Goal: Task Accomplishment & Management: Use online tool/utility

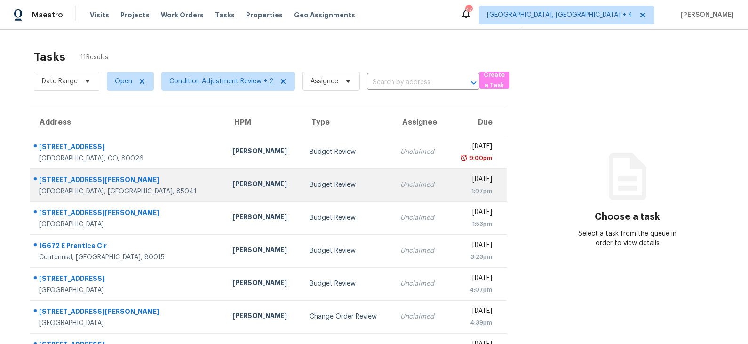
click at [314, 182] on div "Budget Review" at bounding box center [347, 184] width 76 height 9
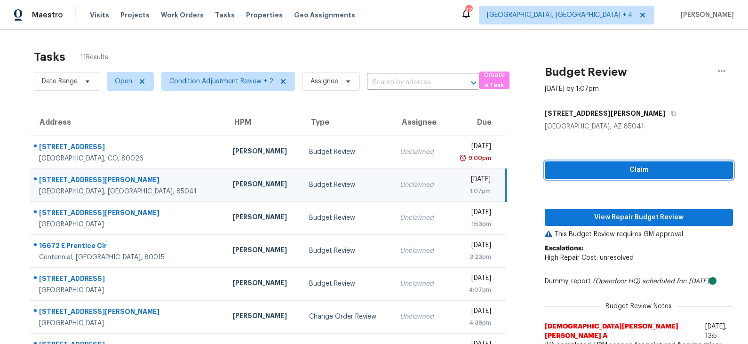
click at [630, 168] on span "Claim" at bounding box center [638, 170] width 173 height 12
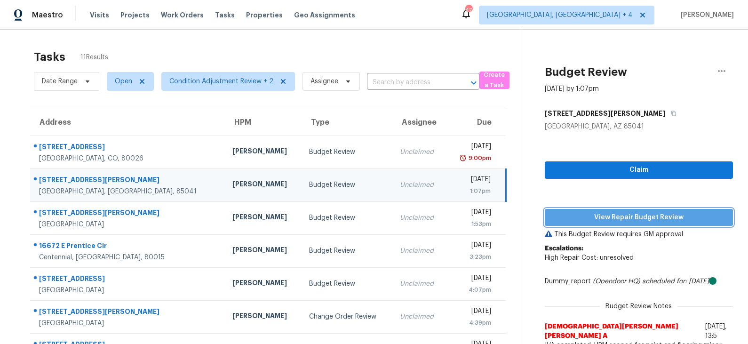
click at [620, 216] on span "View Repair Budget Review" at bounding box center [638, 218] width 173 height 12
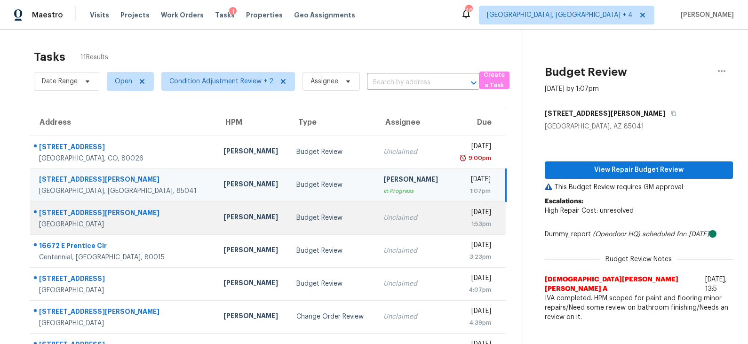
click at [296, 218] on div "Budget Review" at bounding box center [331, 217] width 71 height 9
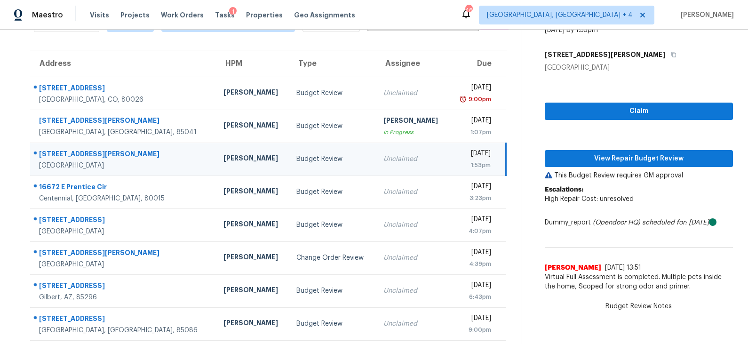
scroll to position [60, 0]
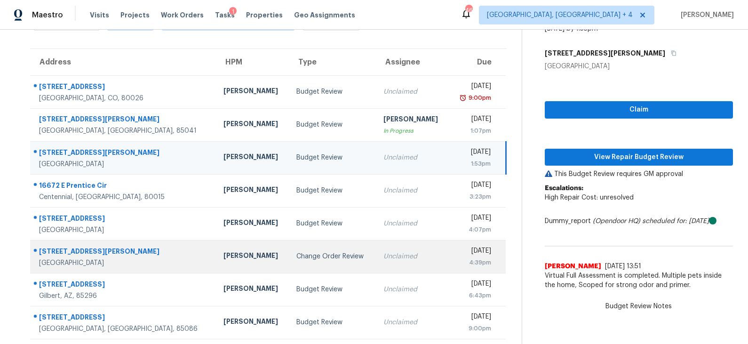
click at [289, 253] on td "Change Order Review" at bounding box center [332, 256] width 87 height 33
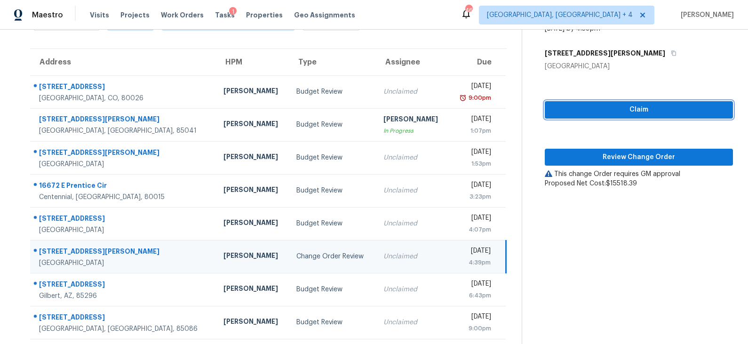
click at [614, 106] on span "Claim" at bounding box center [638, 110] width 173 height 12
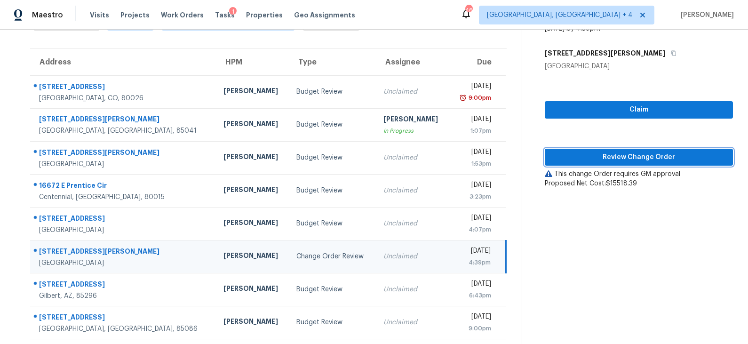
click at [614, 156] on span "Review Change Order" at bounding box center [638, 157] width 173 height 12
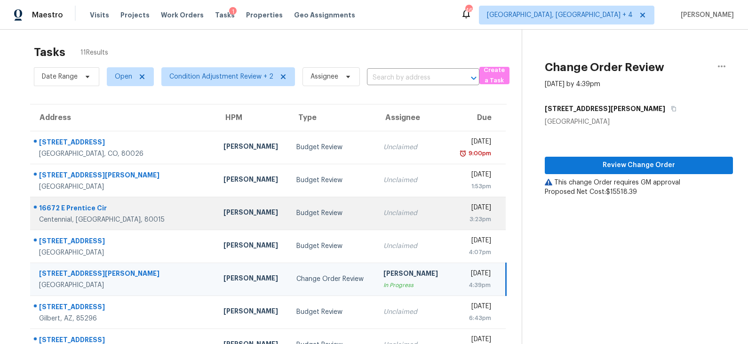
scroll to position [0, 0]
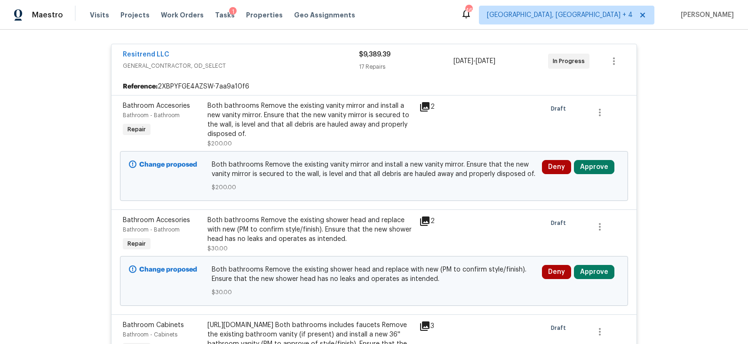
scroll to position [182, 0]
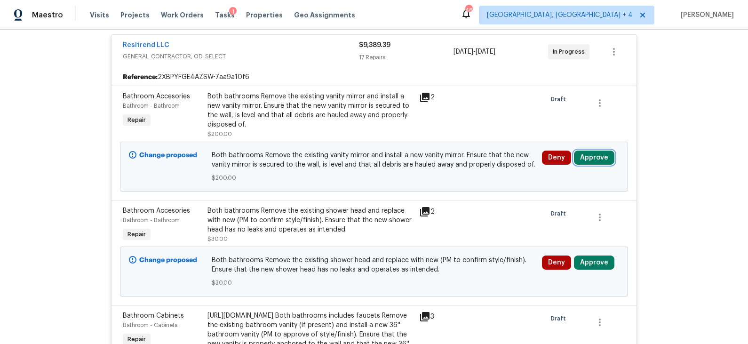
click at [594, 155] on button "Approve" at bounding box center [594, 157] width 40 height 14
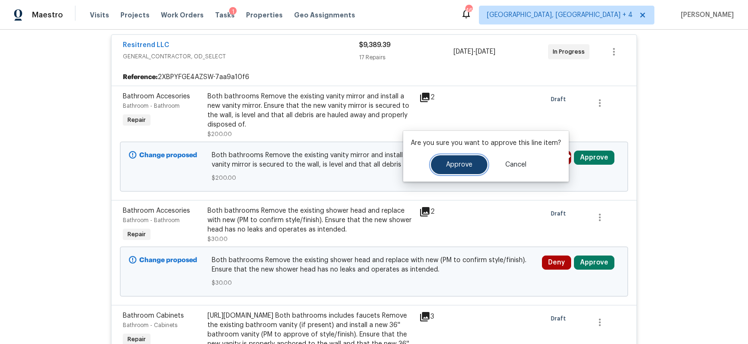
click at [471, 166] on button "Approve" at bounding box center [459, 164] width 56 height 19
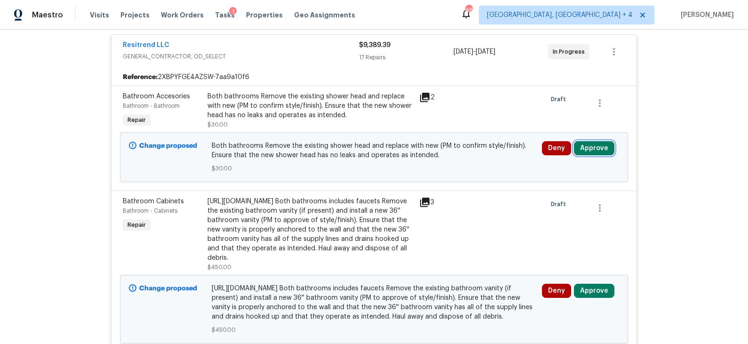
click at [596, 149] on button "Approve" at bounding box center [594, 148] width 40 height 14
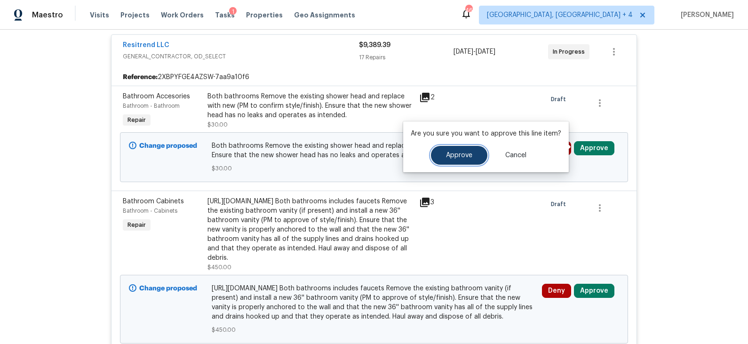
click at [469, 160] on button "Approve" at bounding box center [459, 155] width 56 height 19
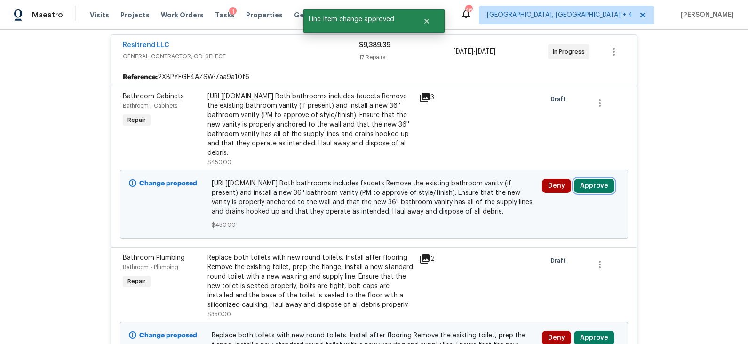
click at [593, 193] on button "Approve" at bounding box center [594, 186] width 40 height 14
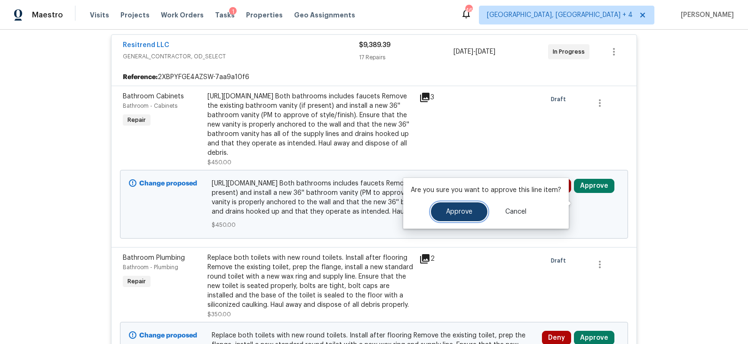
click at [462, 208] on span "Approve" at bounding box center [459, 211] width 26 height 7
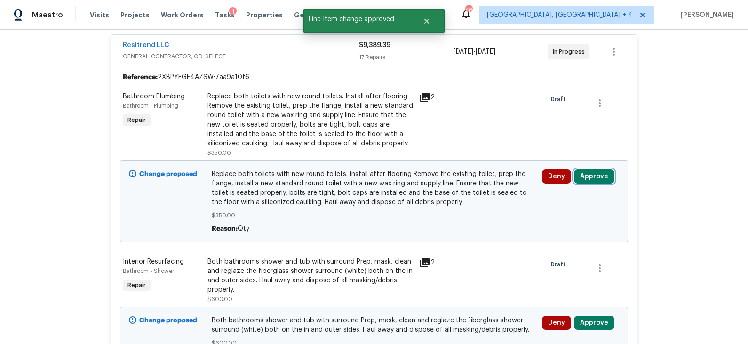
click at [588, 173] on button "Approve" at bounding box center [594, 176] width 40 height 14
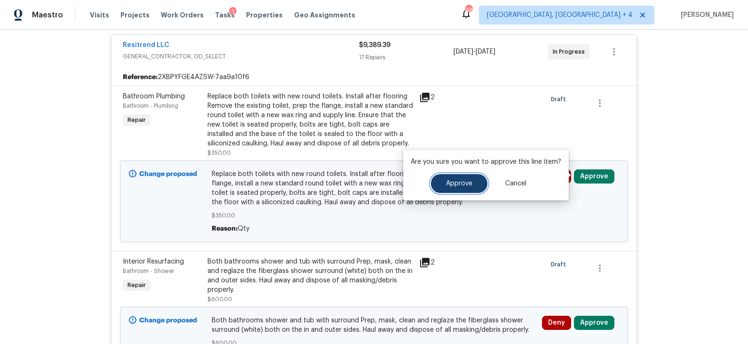
click at [472, 186] on button "Approve" at bounding box center [459, 183] width 56 height 19
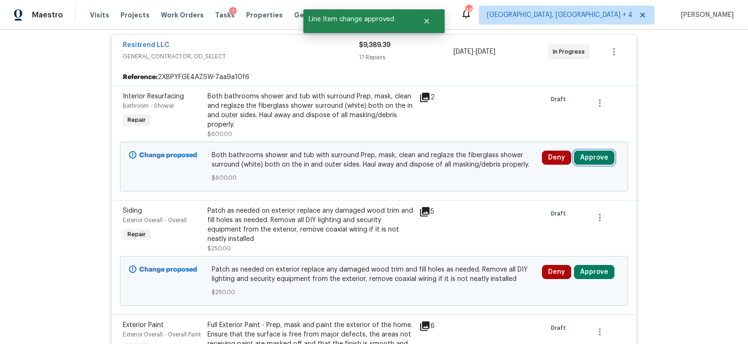
click at [585, 151] on button "Approve" at bounding box center [594, 157] width 40 height 14
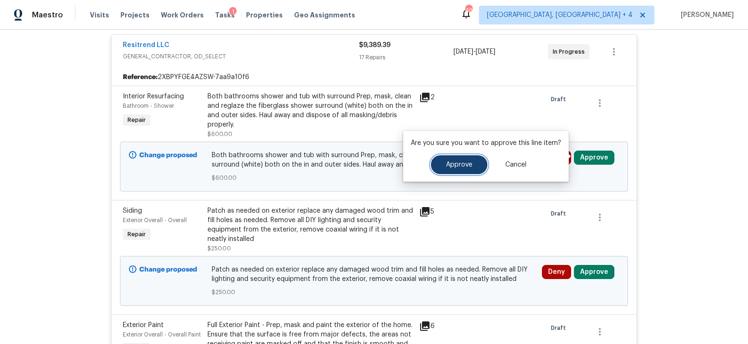
click at [447, 161] on span "Approve" at bounding box center [459, 164] width 26 height 7
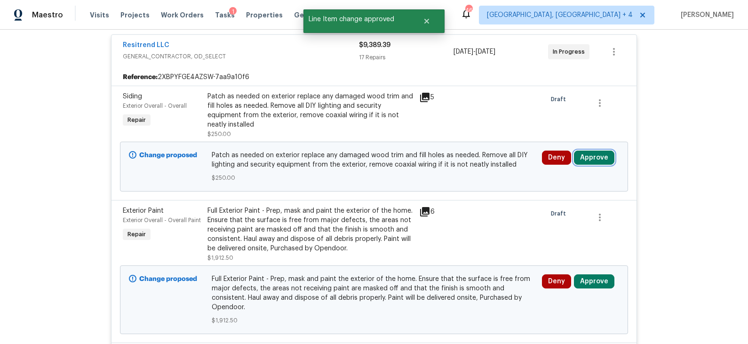
click at [591, 155] on button "Approve" at bounding box center [594, 157] width 40 height 14
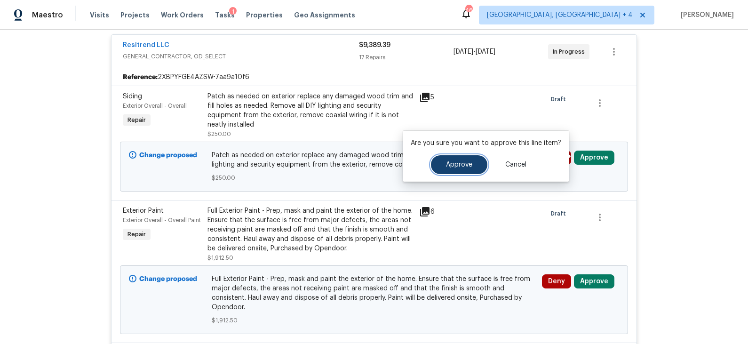
click at [466, 162] on span "Approve" at bounding box center [459, 164] width 26 height 7
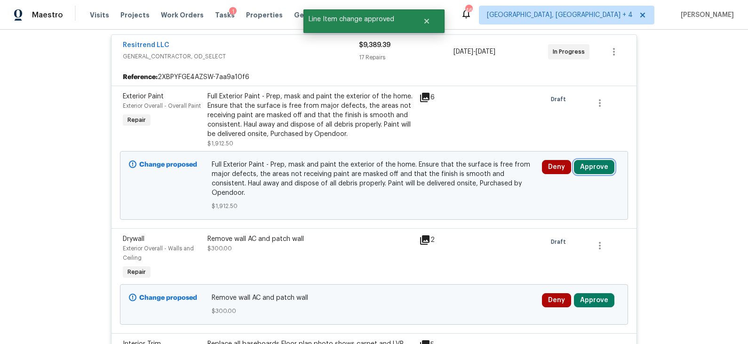
click at [586, 168] on button "Approve" at bounding box center [594, 167] width 40 height 14
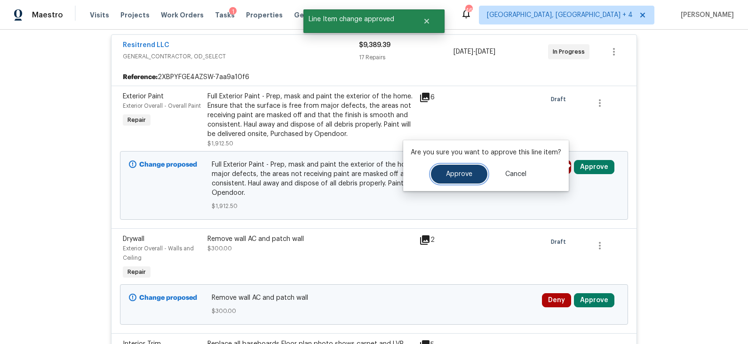
click at [472, 173] on button "Approve" at bounding box center [459, 174] width 56 height 19
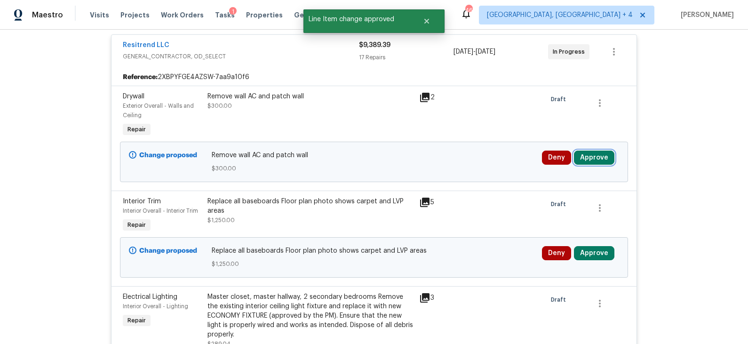
click at [589, 156] on button "Approve" at bounding box center [594, 157] width 40 height 14
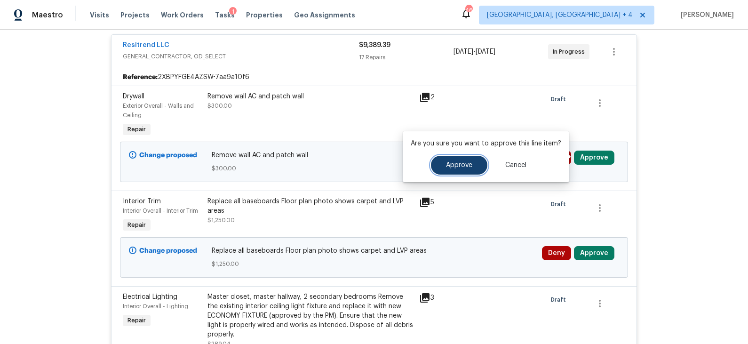
click at [470, 165] on button "Approve" at bounding box center [459, 165] width 56 height 19
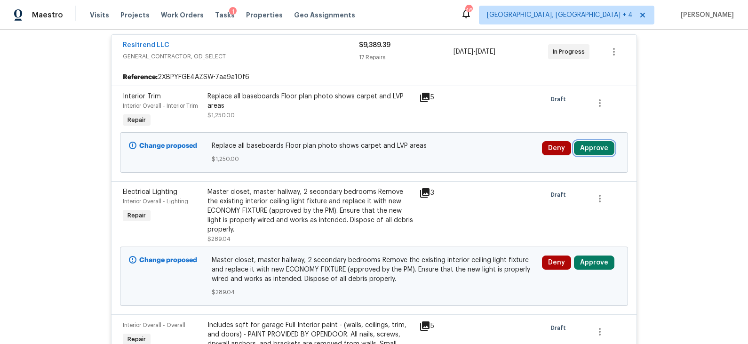
click at [595, 143] on button "Approve" at bounding box center [594, 148] width 40 height 14
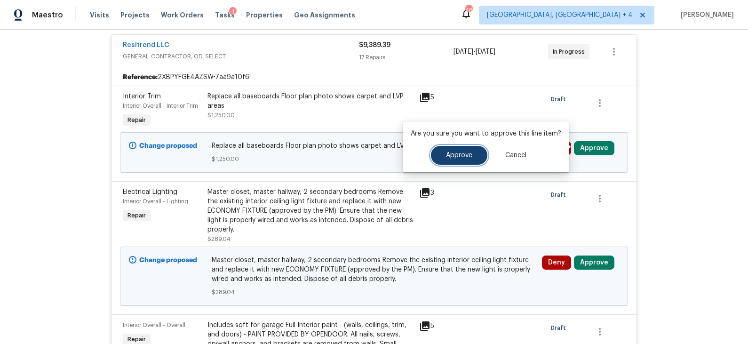
click at [462, 155] on span "Approve" at bounding box center [459, 155] width 26 height 7
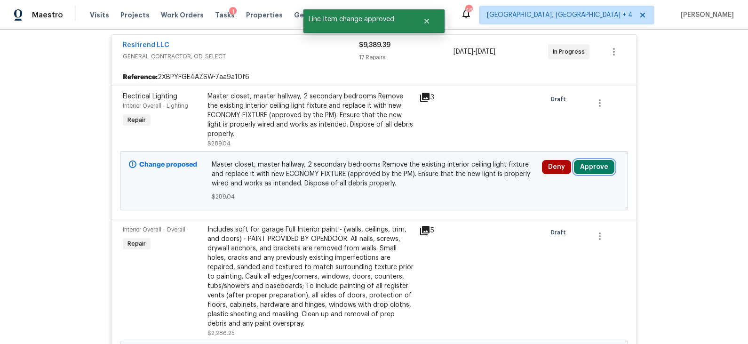
click at [584, 165] on button "Approve" at bounding box center [594, 167] width 40 height 14
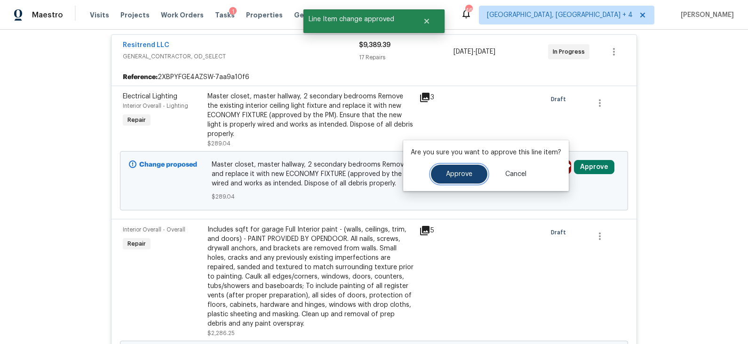
click at [458, 174] on span "Approve" at bounding box center [459, 174] width 26 height 7
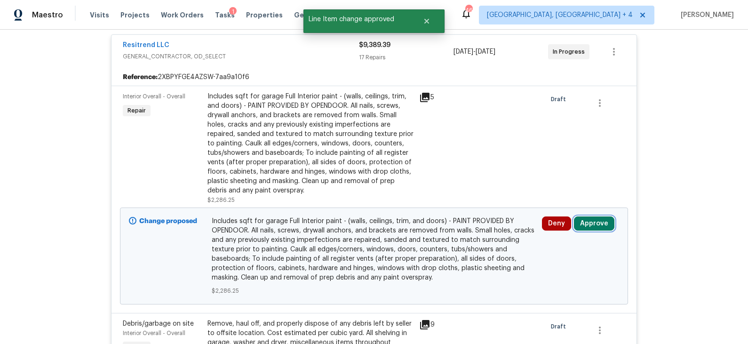
click at [587, 219] on button "Approve" at bounding box center [594, 223] width 40 height 14
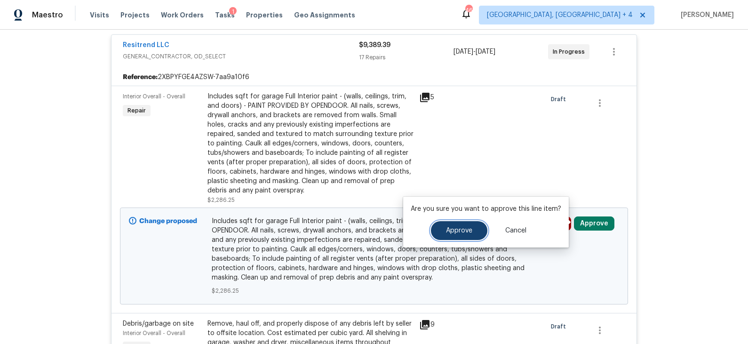
click at [467, 226] on button "Approve" at bounding box center [459, 230] width 56 height 19
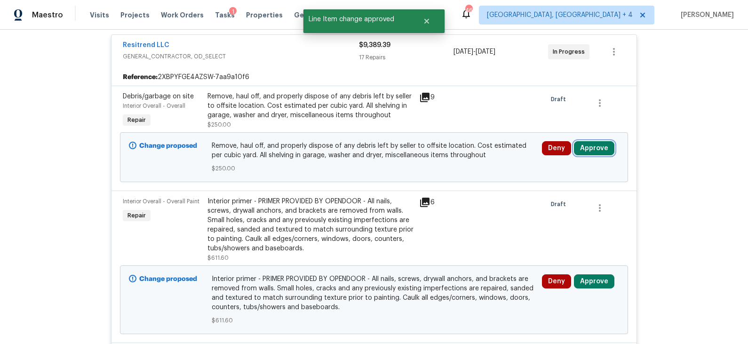
click at [587, 148] on button "Approve" at bounding box center [594, 148] width 40 height 14
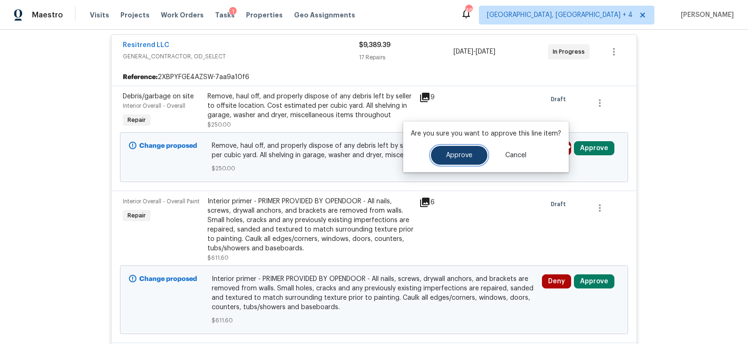
click at [463, 155] on span "Approve" at bounding box center [459, 155] width 26 height 7
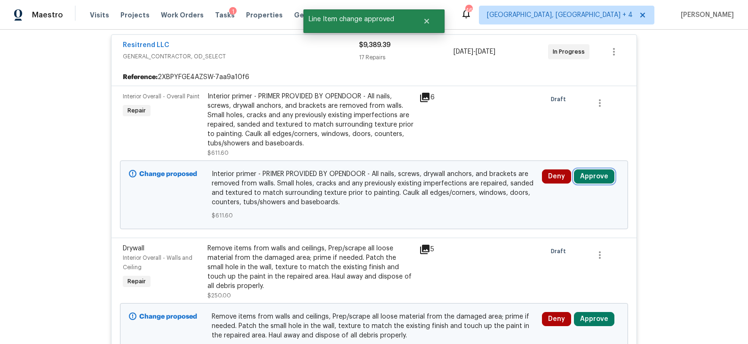
click at [589, 174] on button "Approve" at bounding box center [594, 176] width 40 height 14
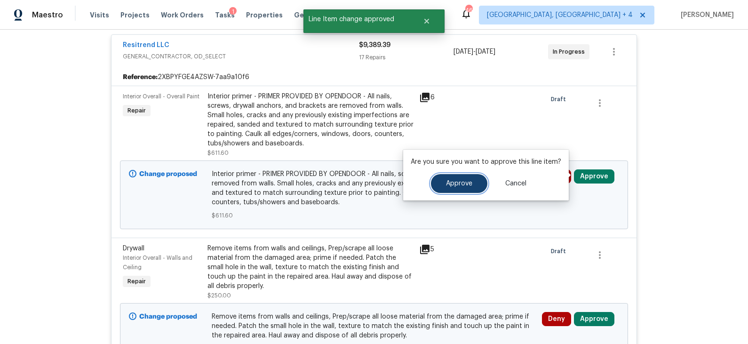
click at [469, 186] on span "Approve" at bounding box center [459, 183] width 26 height 7
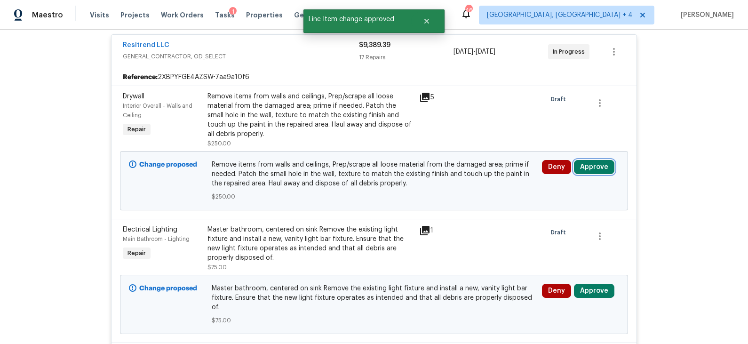
click at [587, 168] on button "Approve" at bounding box center [594, 167] width 40 height 14
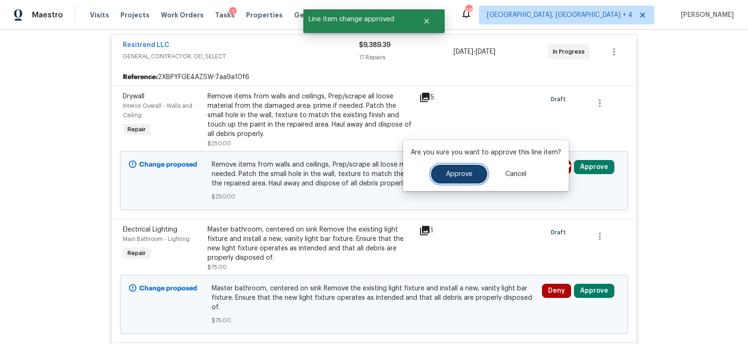
click at [458, 178] on button "Approve" at bounding box center [459, 174] width 56 height 19
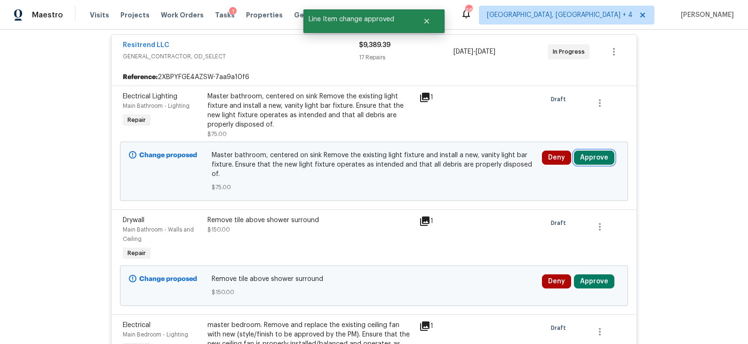
click at [591, 160] on button "Approve" at bounding box center [594, 157] width 40 height 14
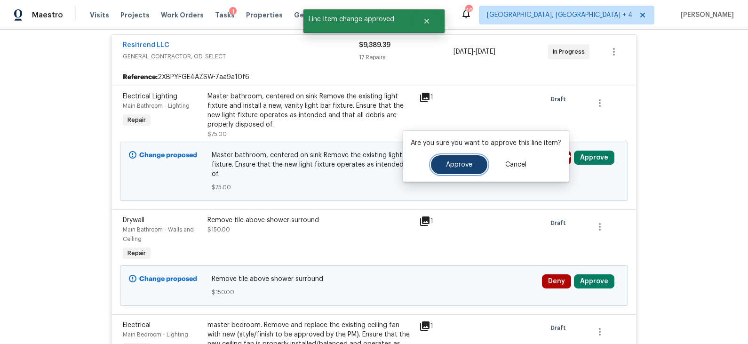
click at [457, 167] on span "Approve" at bounding box center [459, 164] width 26 height 7
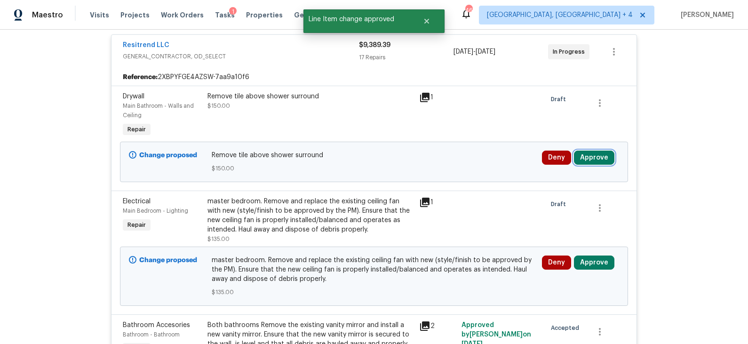
click at [586, 154] on button "Approve" at bounding box center [594, 157] width 40 height 14
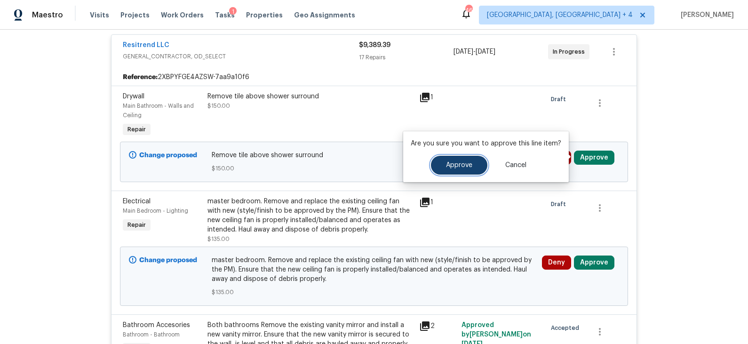
click at [470, 165] on button "Approve" at bounding box center [459, 165] width 56 height 19
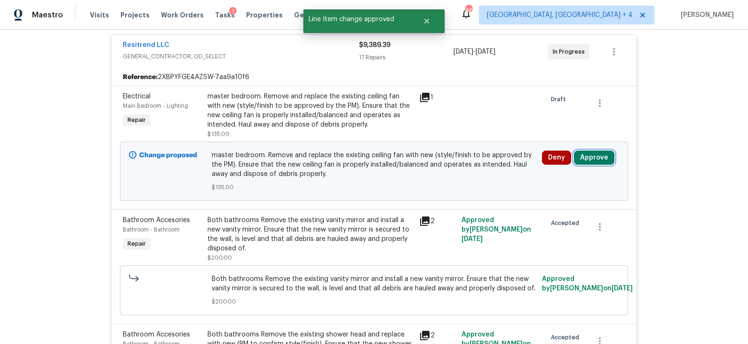
click at [583, 156] on button "Approve" at bounding box center [594, 157] width 40 height 14
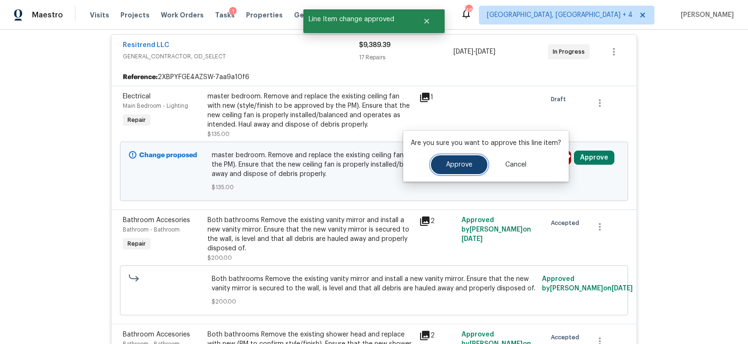
click at [467, 167] on span "Approve" at bounding box center [459, 164] width 26 height 7
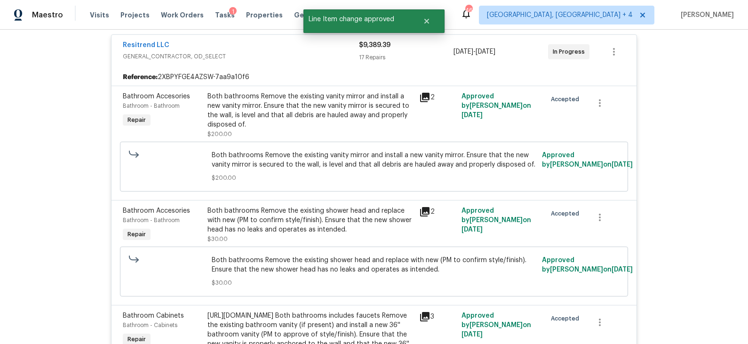
click at [312, 52] on span "GENERAL_CONTRACTOR, OD_SELECT" at bounding box center [241, 56] width 236 height 9
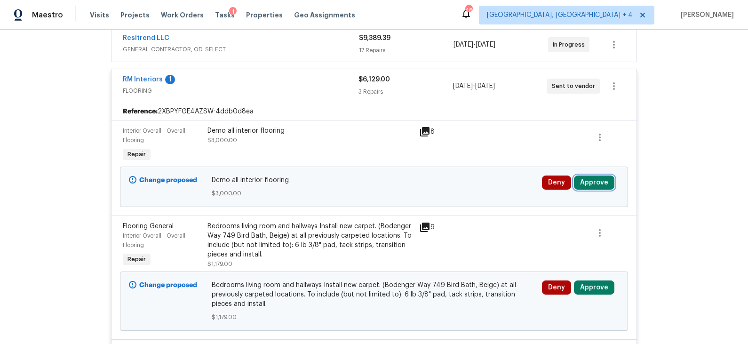
click at [591, 181] on button "Approve" at bounding box center [594, 182] width 40 height 14
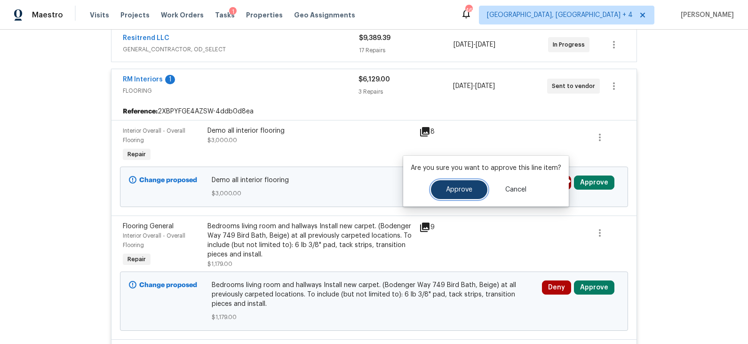
click at [463, 194] on button "Approve" at bounding box center [459, 189] width 56 height 19
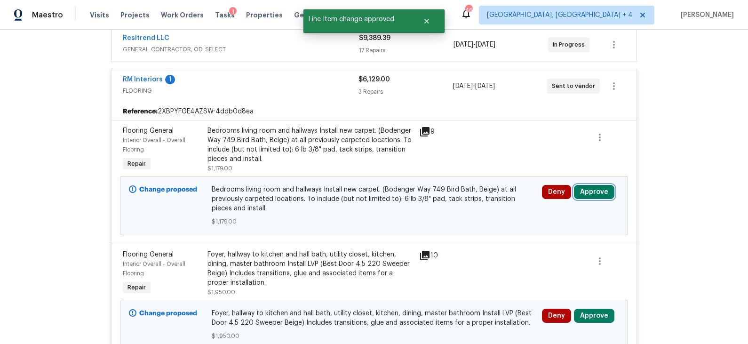
click at [587, 192] on button "Approve" at bounding box center [594, 192] width 40 height 14
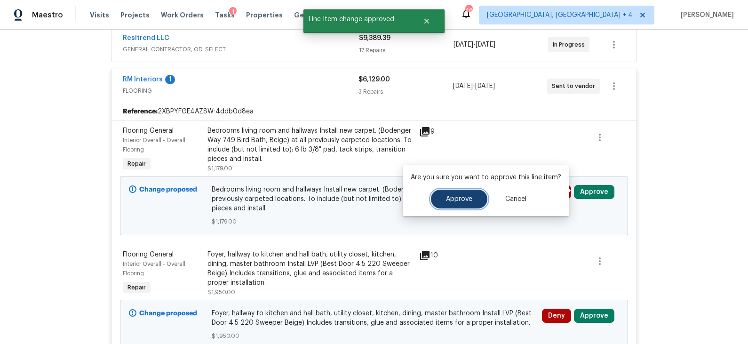
click at [454, 201] on span "Approve" at bounding box center [459, 199] width 26 height 7
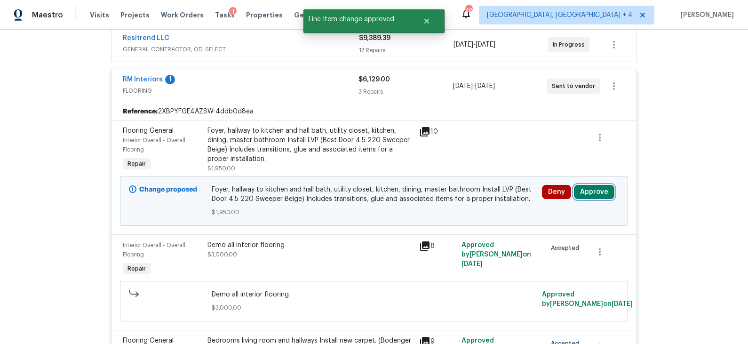
click at [585, 190] on button "Approve" at bounding box center [594, 192] width 40 height 14
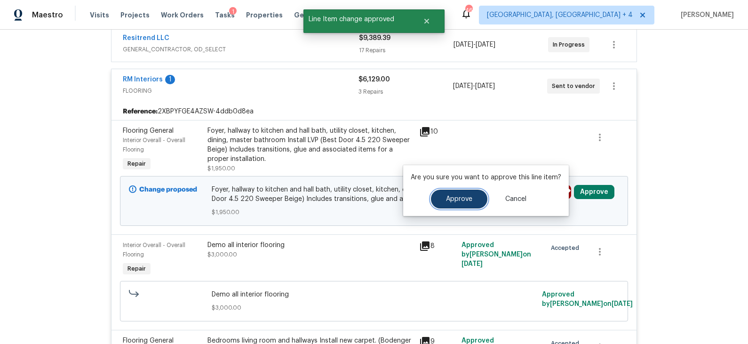
click at [453, 203] on button "Approve" at bounding box center [459, 198] width 56 height 19
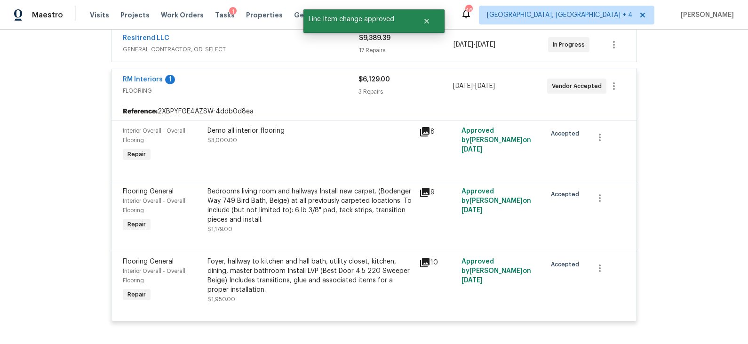
click at [279, 81] on div "RM Interiors 1" at bounding box center [241, 80] width 236 height 11
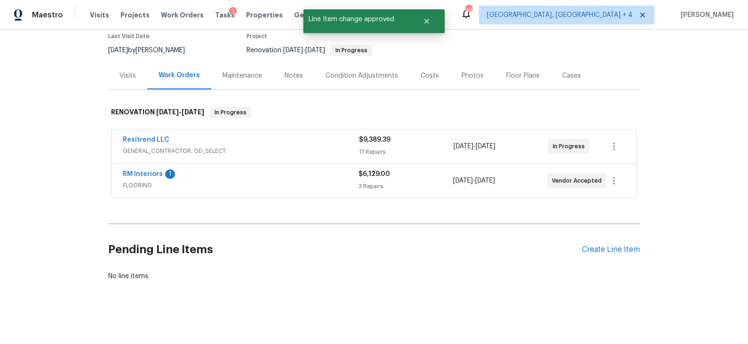
scroll to position [80, 0]
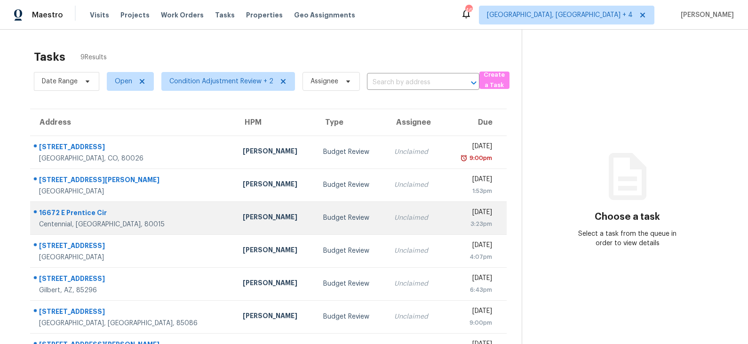
scroll to position [95, 0]
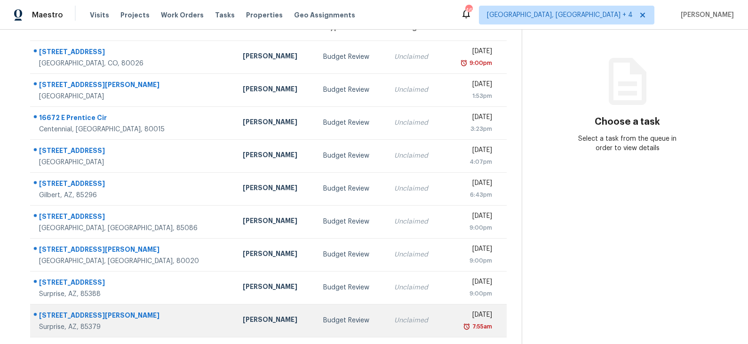
click at [315, 315] on td "Budget Review" at bounding box center [350, 320] width 71 height 33
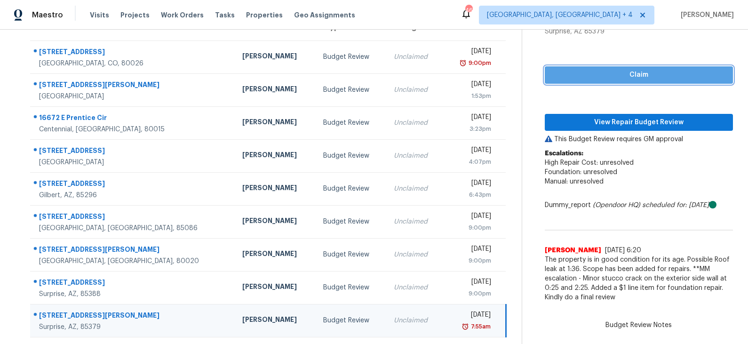
click at [630, 78] on span "Claim" at bounding box center [638, 75] width 173 height 12
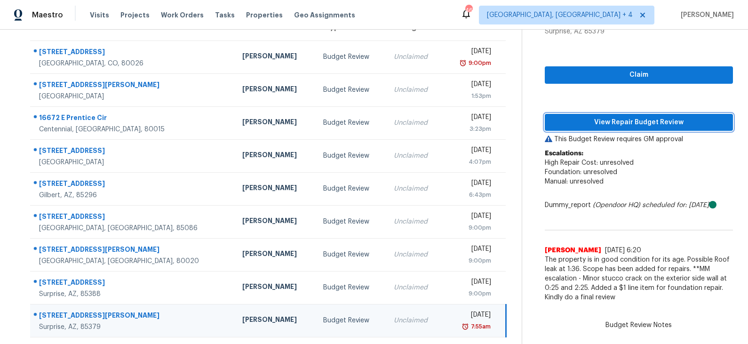
click at [616, 119] on span "View Repair Budget Review" at bounding box center [638, 123] width 173 height 12
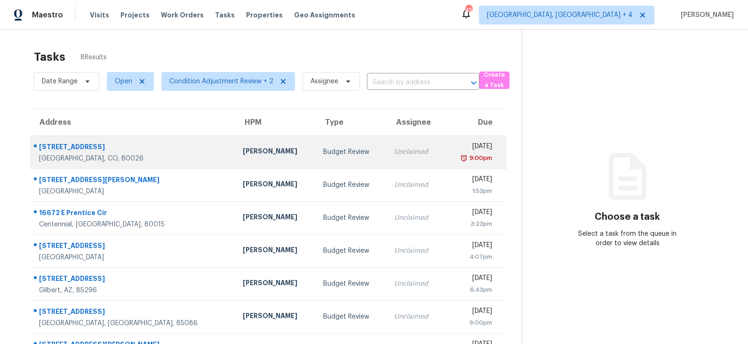
scroll to position [62, 0]
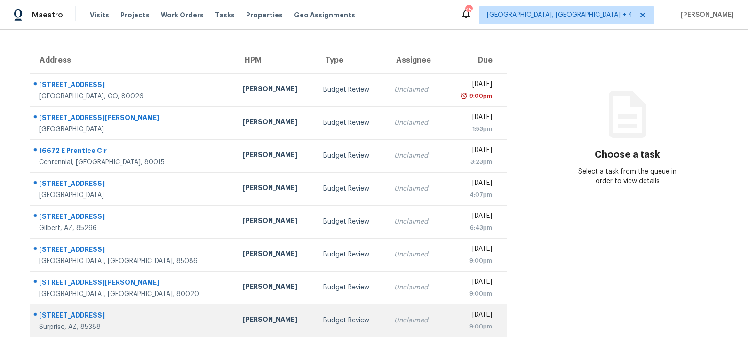
click at [253, 312] on td "Eric Scott" at bounding box center [275, 320] width 81 height 33
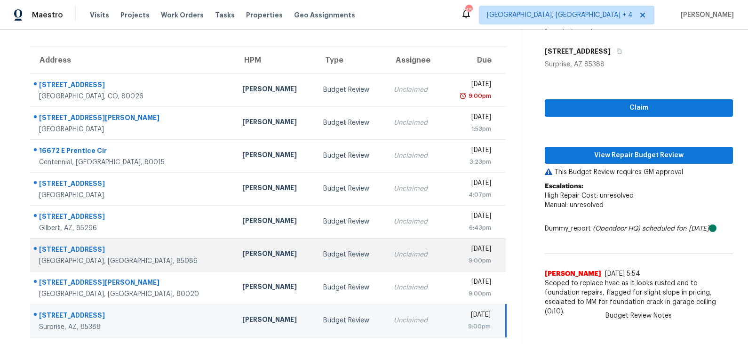
click at [323, 252] on div "Budget Review" at bounding box center [351, 254] width 56 height 9
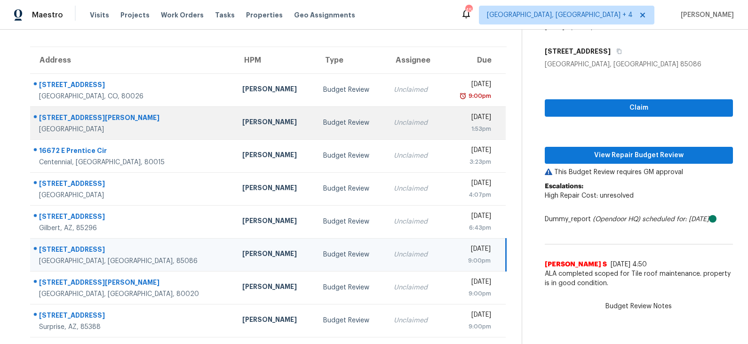
click at [323, 125] on div "Budget Review" at bounding box center [351, 122] width 56 height 9
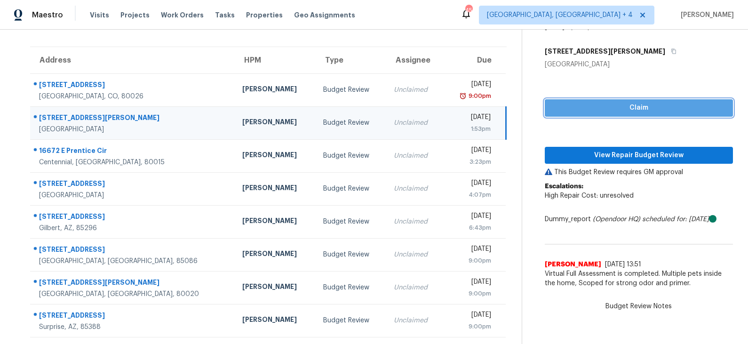
click at [619, 107] on span "Claim" at bounding box center [638, 108] width 173 height 12
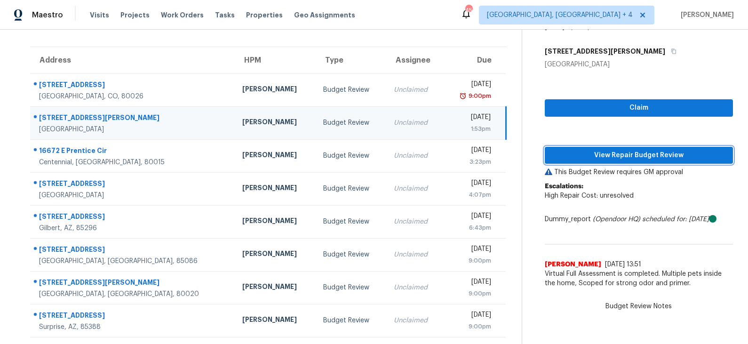
click at [609, 151] on span "View Repair Budget Review" at bounding box center [638, 156] width 173 height 12
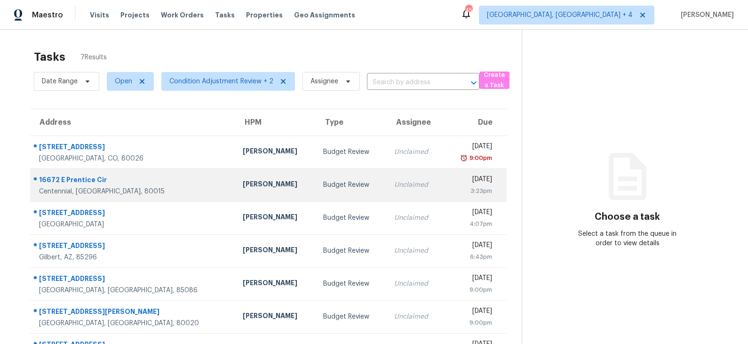
click at [315, 193] on td "Budget Review" at bounding box center [350, 184] width 71 height 33
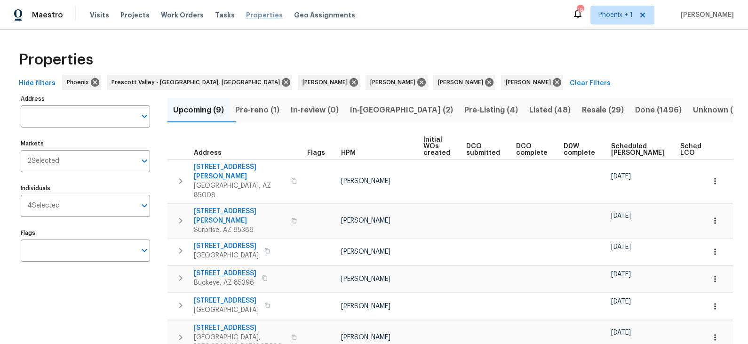
click at [251, 15] on span "Properties" at bounding box center [264, 14] width 37 height 9
click at [252, 14] on span "Properties" at bounding box center [264, 14] width 37 height 9
click at [122, 15] on span "Projects" at bounding box center [134, 14] width 29 height 9
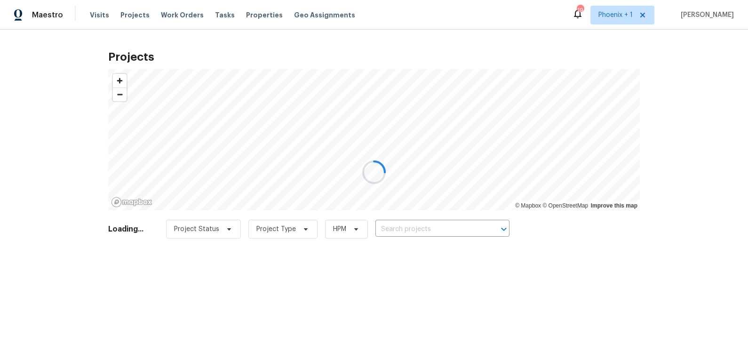
click at [438, 225] on div at bounding box center [374, 172] width 748 height 344
click at [430, 228] on div at bounding box center [374, 172] width 748 height 344
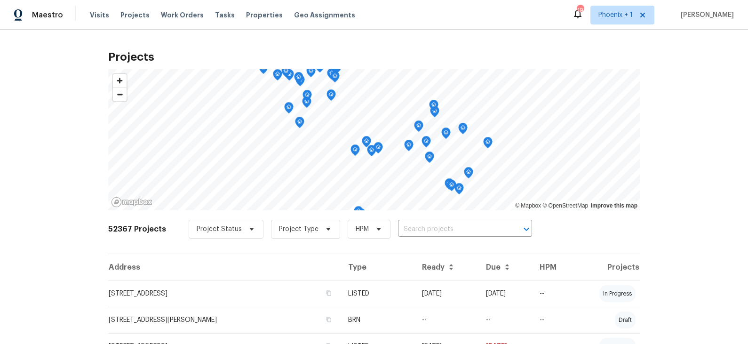
click at [430, 228] on input "text" at bounding box center [452, 229] width 108 height 15
type input "9639"
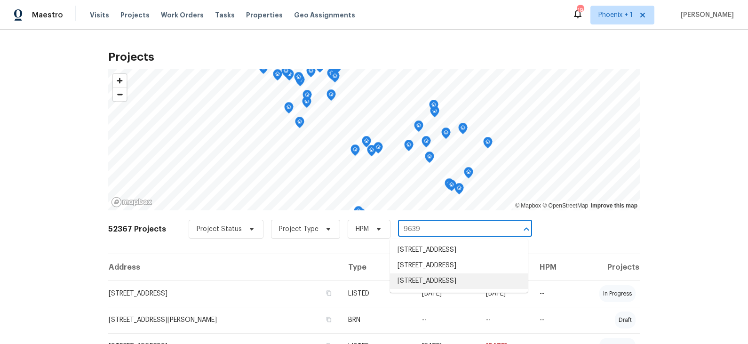
click at [443, 289] on li "[STREET_ADDRESS]" at bounding box center [459, 281] width 138 height 16
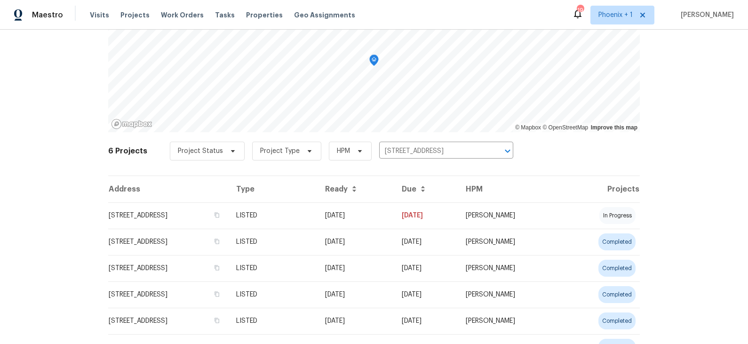
scroll to position [86, 0]
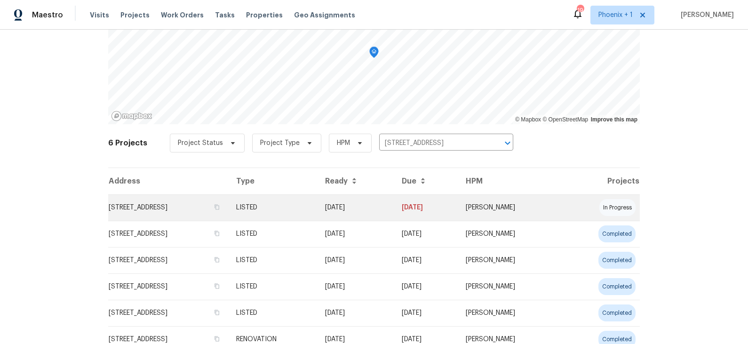
click at [181, 209] on td "[STREET_ADDRESS]" at bounding box center [168, 207] width 120 height 26
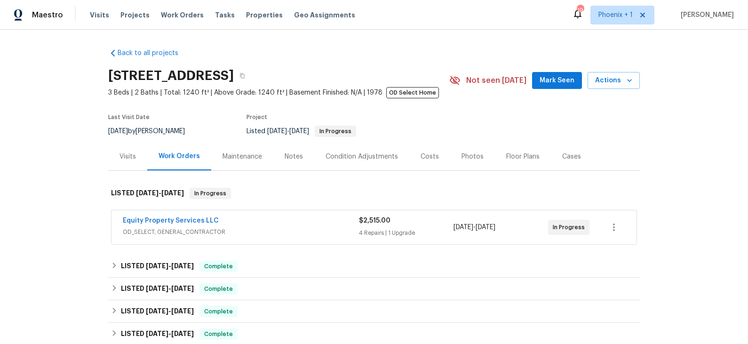
click at [231, 224] on div "Equity Property Services LLC" at bounding box center [241, 221] width 236 height 11
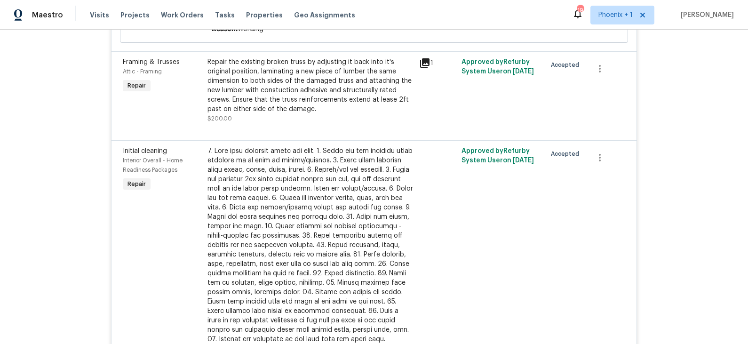
scroll to position [532, 0]
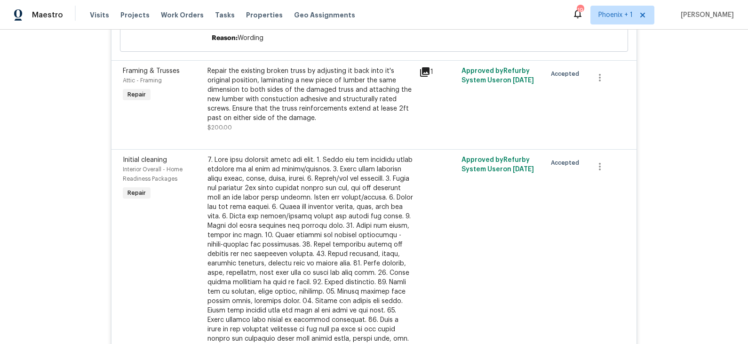
click at [426, 72] on icon at bounding box center [424, 71] width 11 height 11
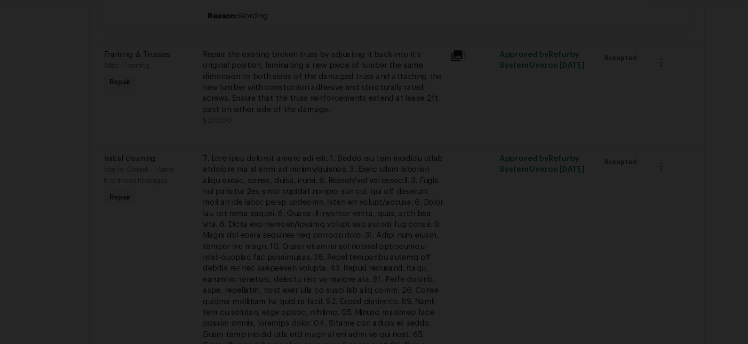
click at [99, 123] on div "Lightbox" at bounding box center [374, 172] width 748 height 344
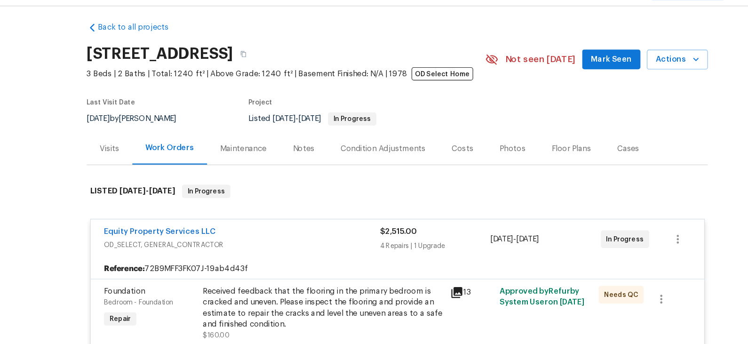
scroll to position [0, 0]
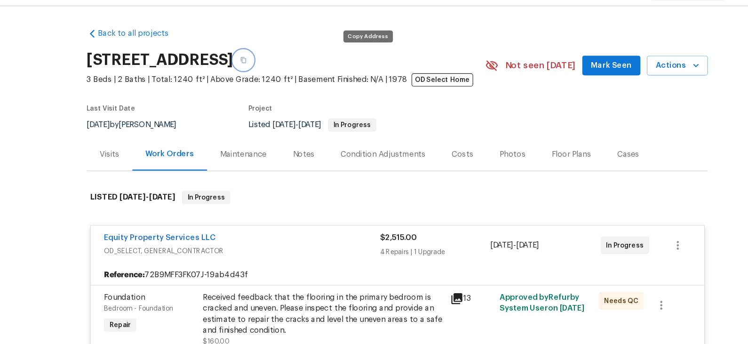
click at [245, 76] on icon "button" at bounding box center [242, 76] width 6 height 6
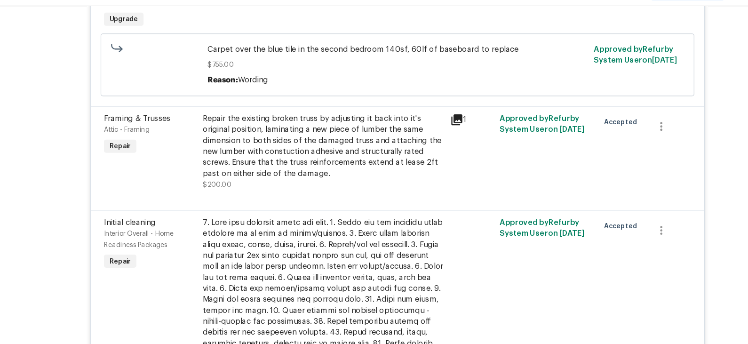
scroll to position [482, 0]
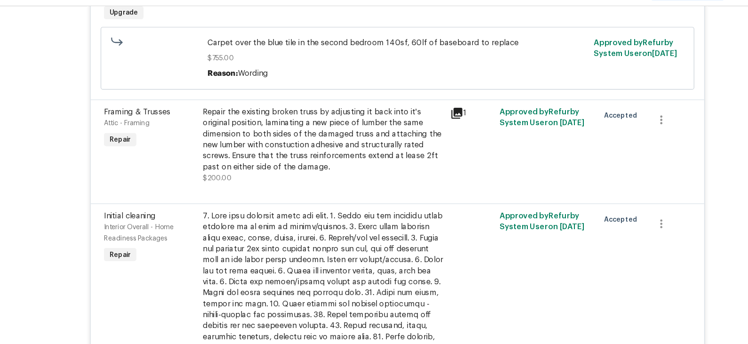
click at [425, 119] on icon at bounding box center [424, 121] width 9 height 9
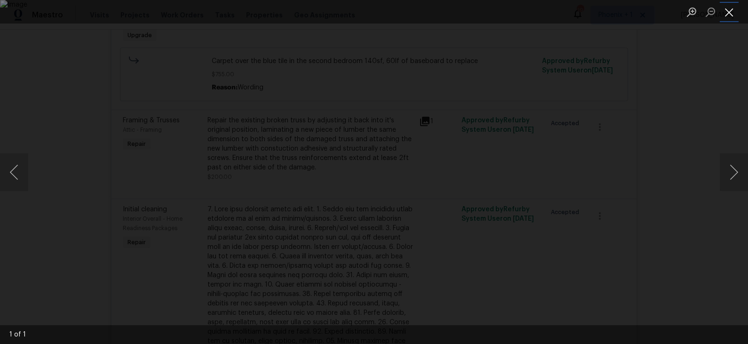
click at [732, 16] on button "Close lightbox" at bounding box center [728, 12] width 19 height 16
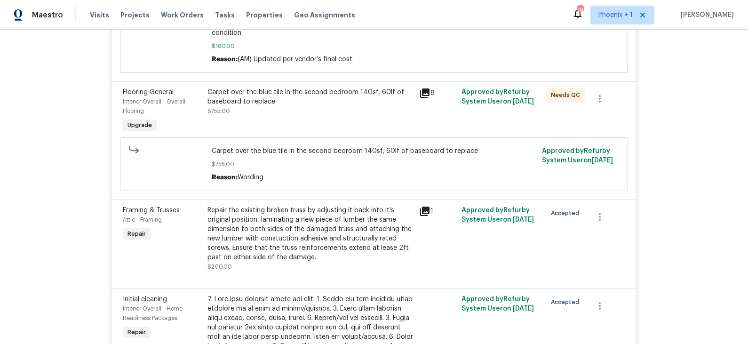
scroll to position [398, 0]
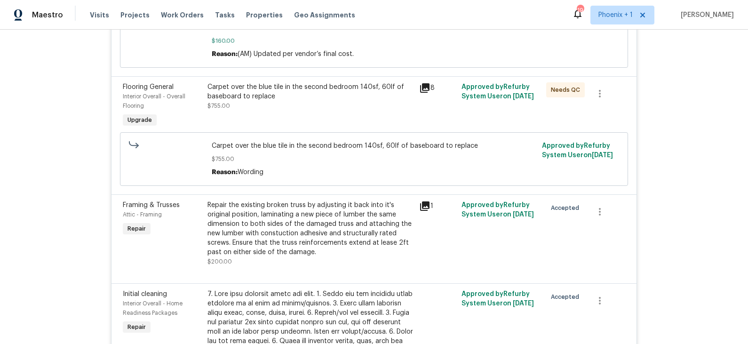
click at [424, 203] on icon at bounding box center [424, 205] width 9 height 9
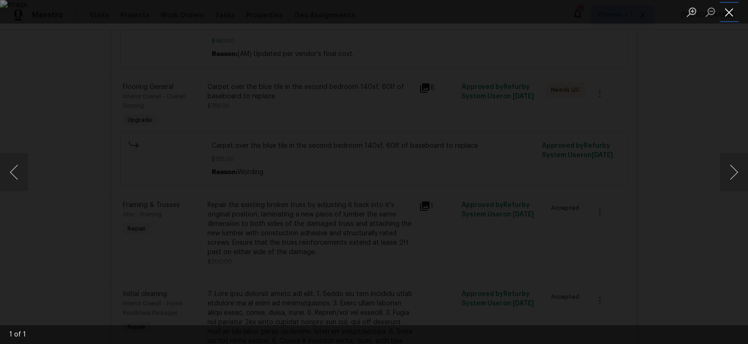
click at [731, 10] on button "Close lightbox" at bounding box center [728, 12] width 19 height 16
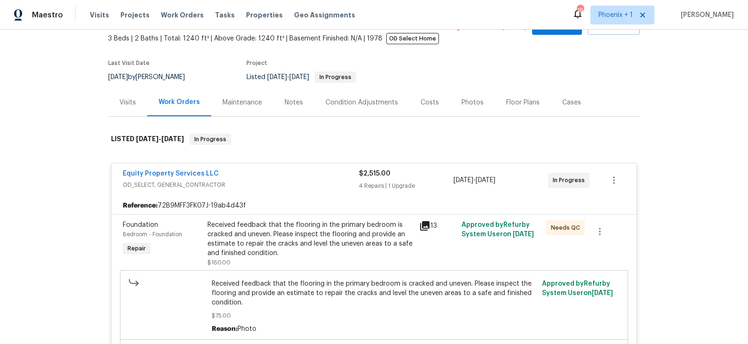
scroll to position [0, 0]
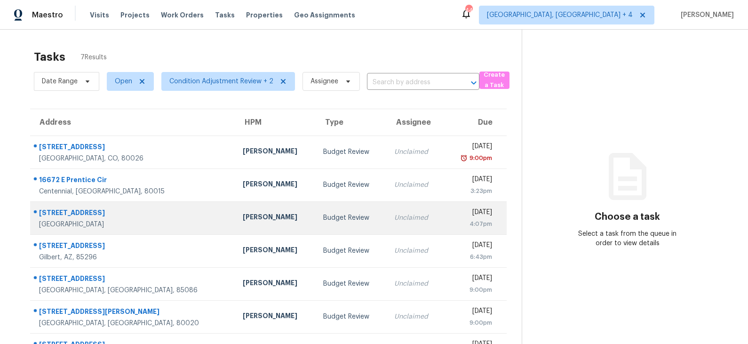
scroll to position [29, 0]
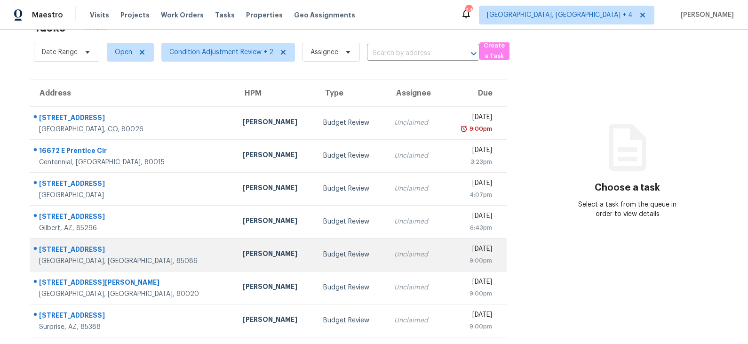
click at [243, 250] on div "[PERSON_NAME]" at bounding box center [276, 255] width 66 height 12
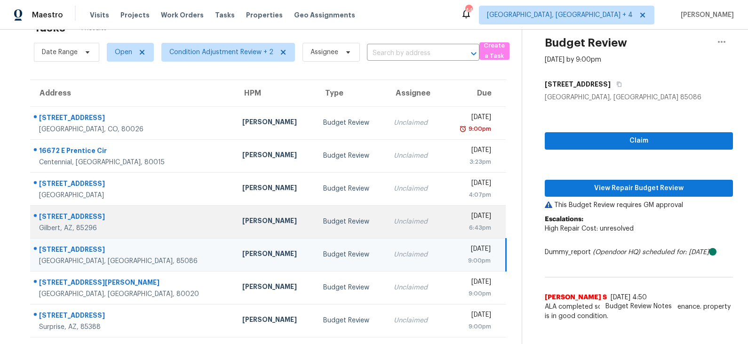
click at [242, 225] on div "[PERSON_NAME]" at bounding box center [275, 222] width 66 height 12
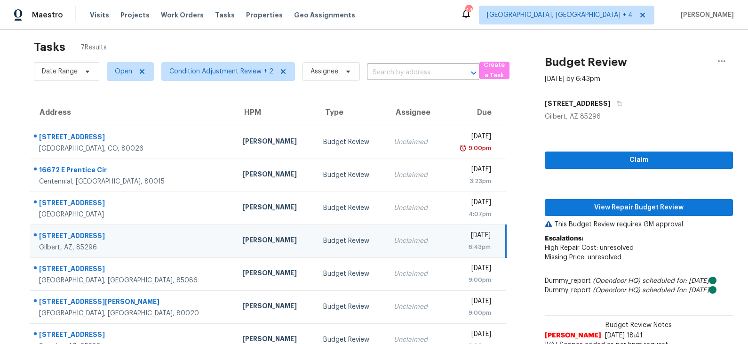
scroll to position [4, 0]
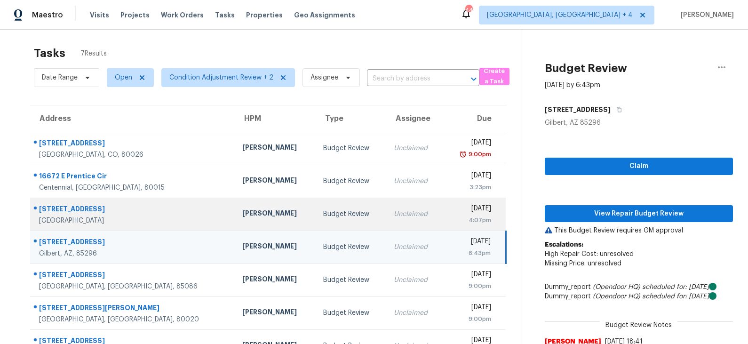
click at [242, 212] on div "[PERSON_NAME]" at bounding box center [275, 214] width 66 height 12
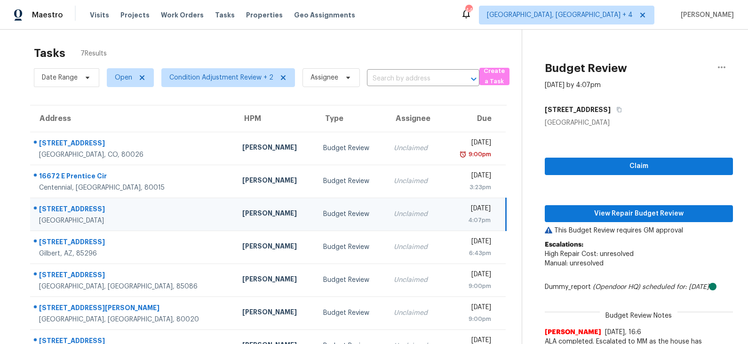
scroll to position [29, 0]
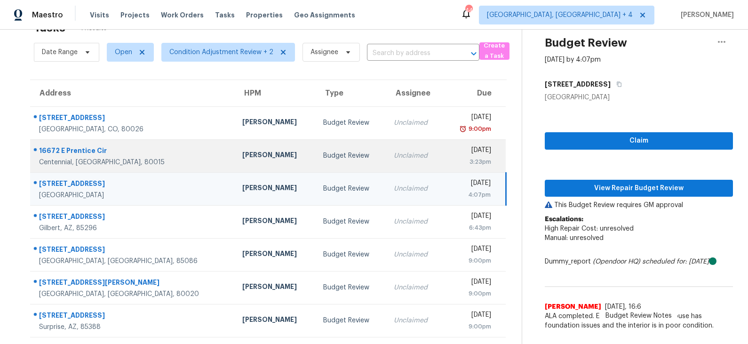
click at [323, 155] on div "Budget Review" at bounding box center [351, 155] width 56 height 9
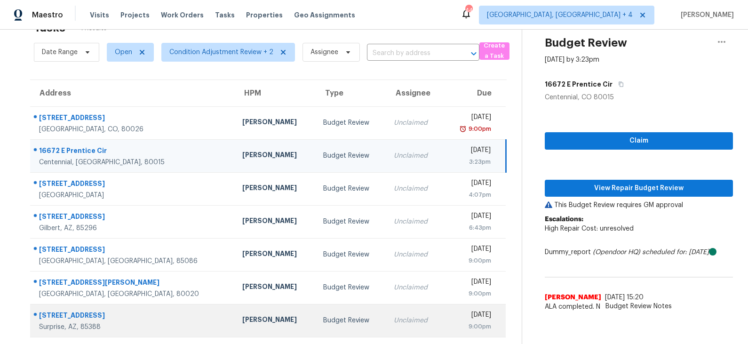
click at [235, 312] on td "[PERSON_NAME]" at bounding box center [275, 320] width 81 height 33
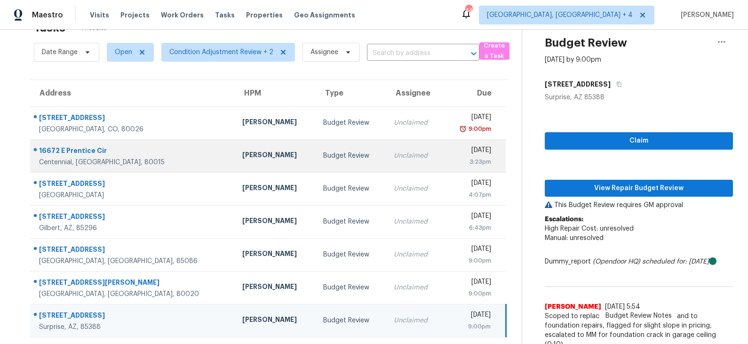
click at [315, 155] on td "Budget Review" at bounding box center [350, 155] width 71 height 33
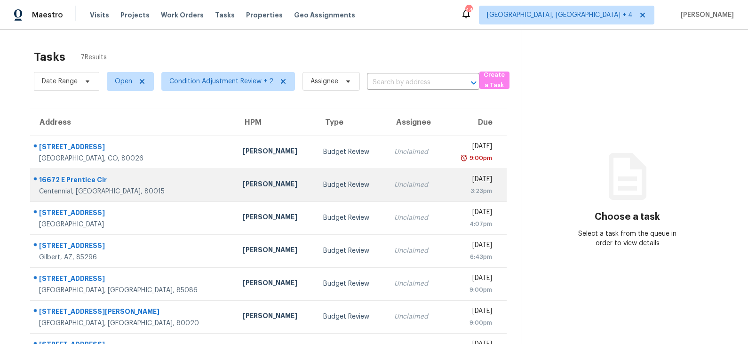
click at [315, 184] on td "Budget Review" at bounding box center [350, 184] width 71 height 33
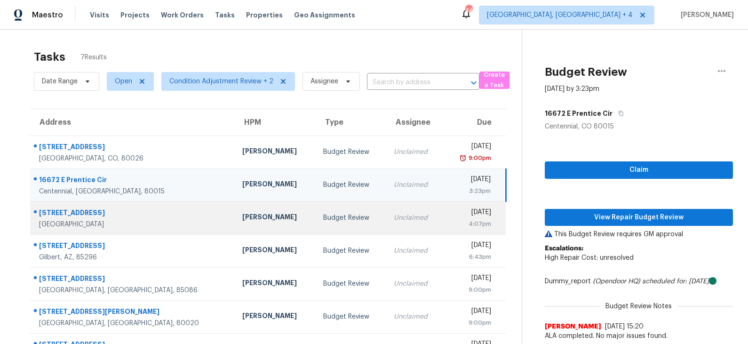
click at [315, 217] on td "Budget Review" at bounding box center [350, 217] width 71 height 33
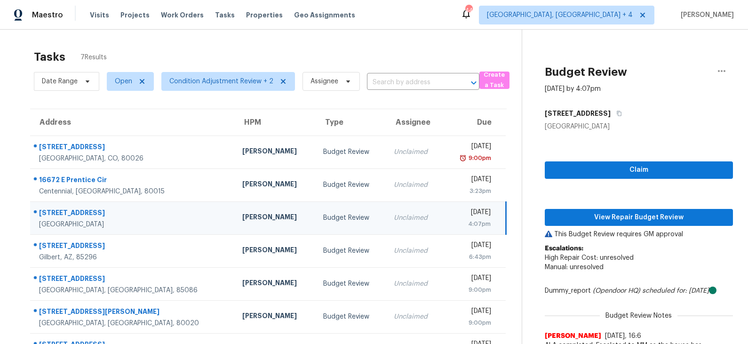
scroll to position [29, 0]
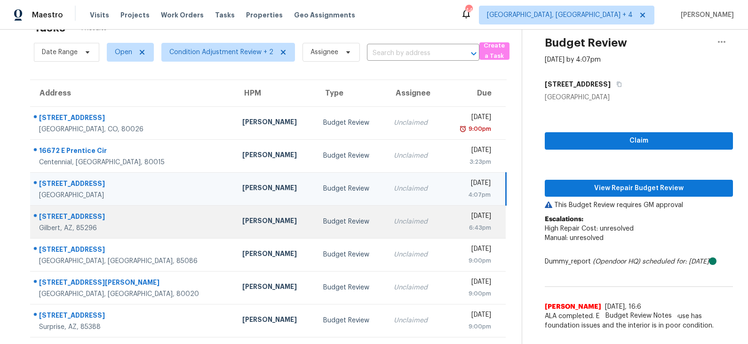
click at [323, 224] on div "Budget Review" at bounding box center [351, 221] width 56 height 9
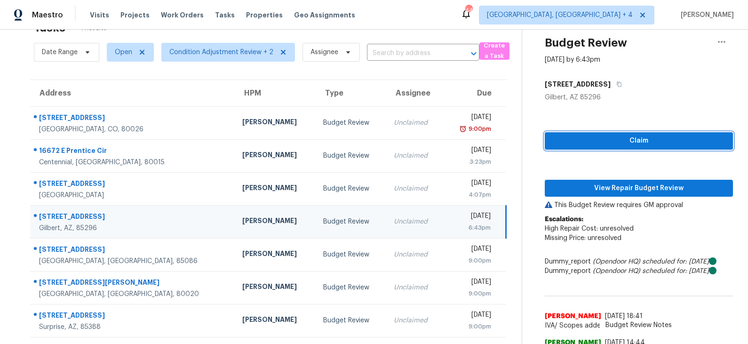
click at [614, 138] on span "Claim" at bounding box center [638, 141] width 173 height 12
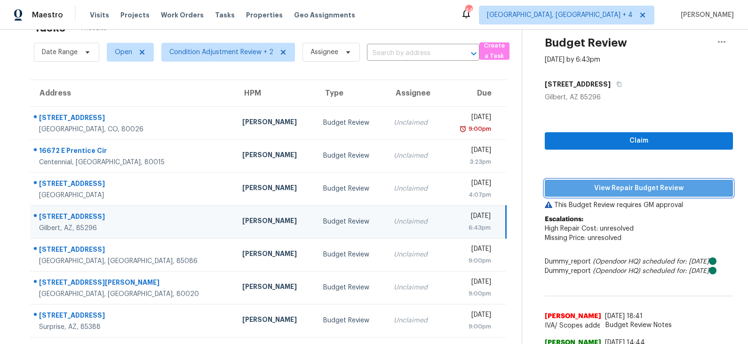
click at [613, 180] on button "View Repair Budget Review" at bounding box center [638, 188] width 188 height 17
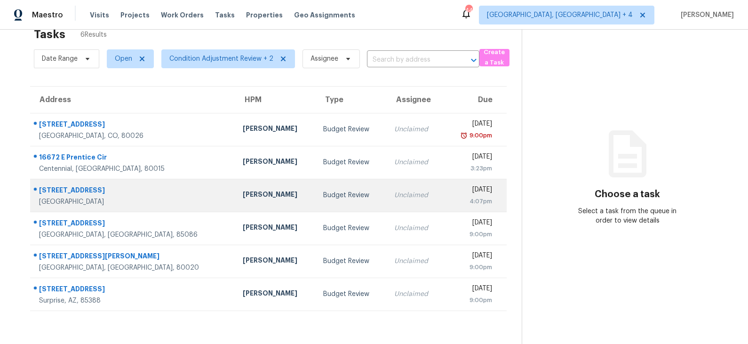
scroll to position [29, 0]
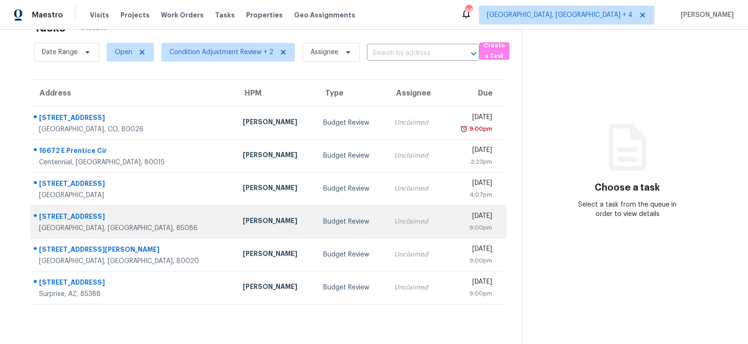
click at [315, 223] on td "Budget Review" at bounding box center [350, 221] width 71 height 33
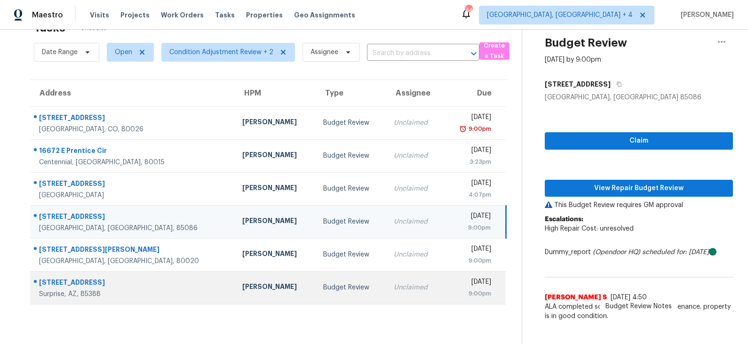
click at [323, 290] on div "Budget Review" at bounding box center [351, 287] width 56 height 9
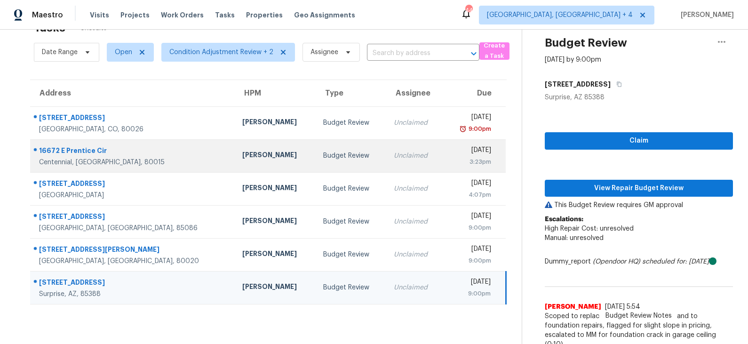
click at [323, 154] on div "Budget Review" at bounding box center [351, 155] width 56 height 9
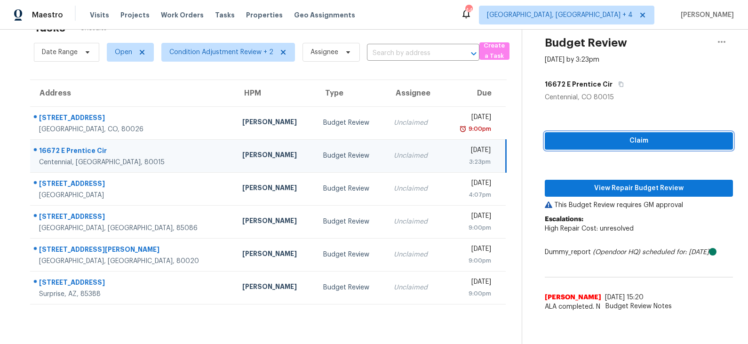
click at [638, 142] on span "Claim" at bounding box center [638, 141] width 173 height 12
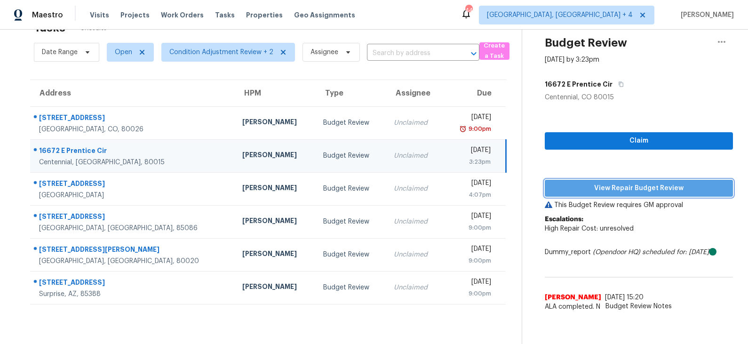
click at [626, 183] on span "View Repair Budget Review" at bounding box center [638, 188] width 173 height 12
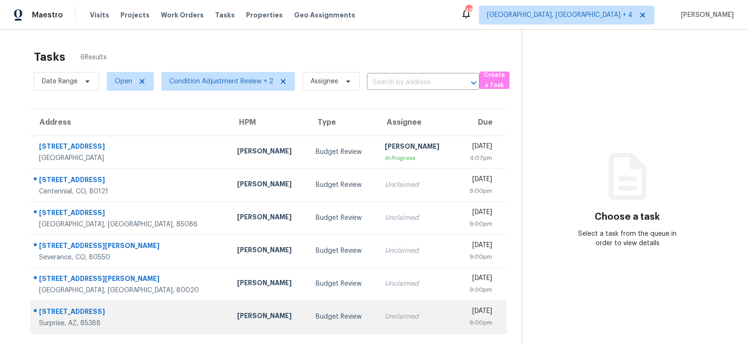
scroll to position [29, 0]
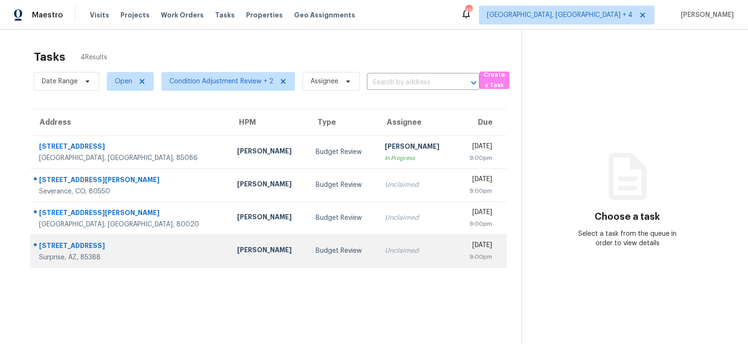
click at [237, 245] on div "[PERSON_NAME]" at bounding box center [268, 251] width 63 height 12
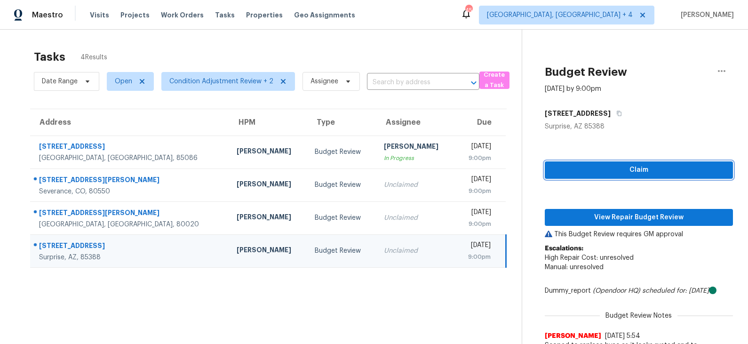
click at [612, 173] on span "Claim" at bounding box center [638, 170] width 173 height 12
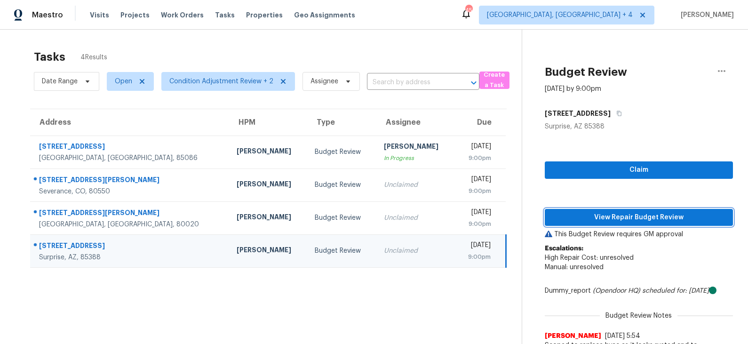
click at [601, 213] on span "View Repair Budget Review" at bounding box center [638, 218] width 173 height 12
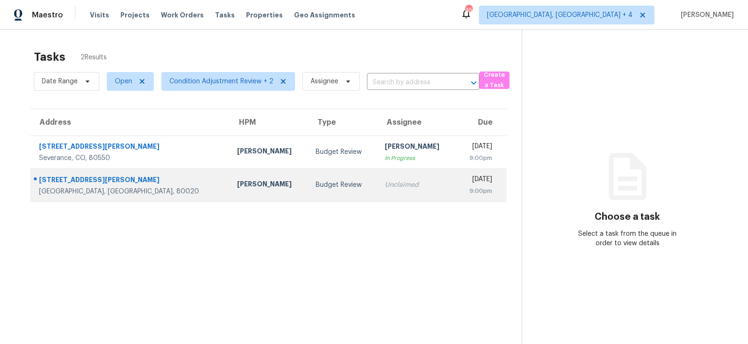
click at [243, 188] on td "[PERSON_NAME]" at bounding box center [268, 184] width 79 height 33
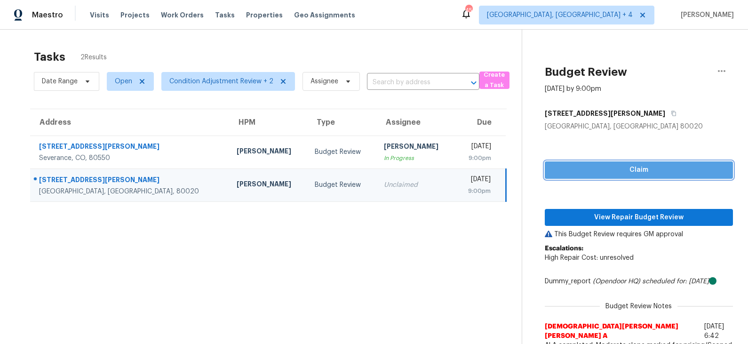
click at [591, 168] on span "Claim" at bounding box center [638, 170] width 173 height 12
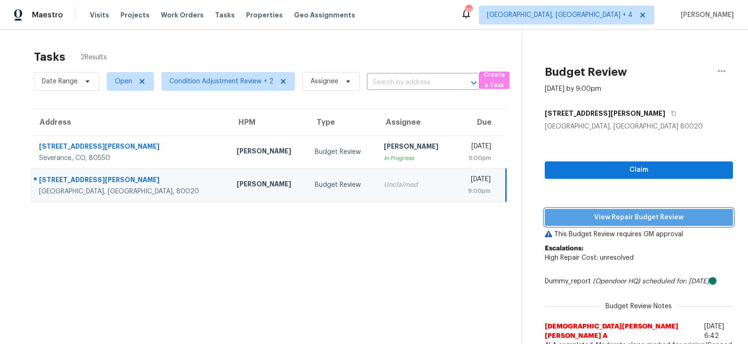
click at [588, 215] on span "View Repair Budget Review" at bounding box center [638, 218] width 173 height 12
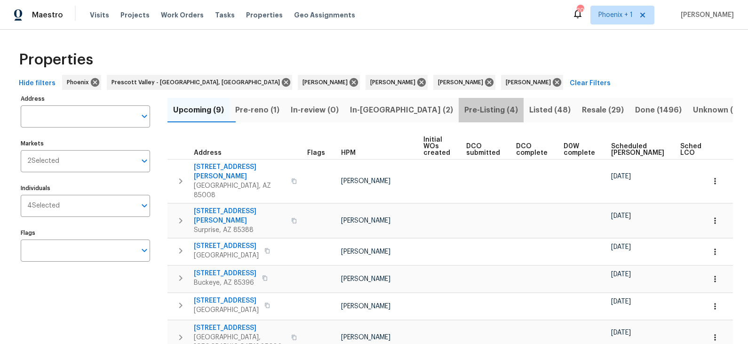
click at [464, 107] on span "Pre-Listing (4)" at bounding box center [491, 109] width 54 height 13
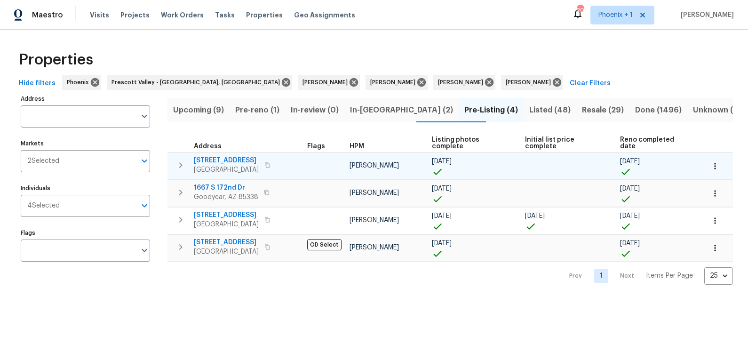
click at [242, 156] on span "12406 W Rosewood Dr" at bounding box center [226, 160] width 65 height 9
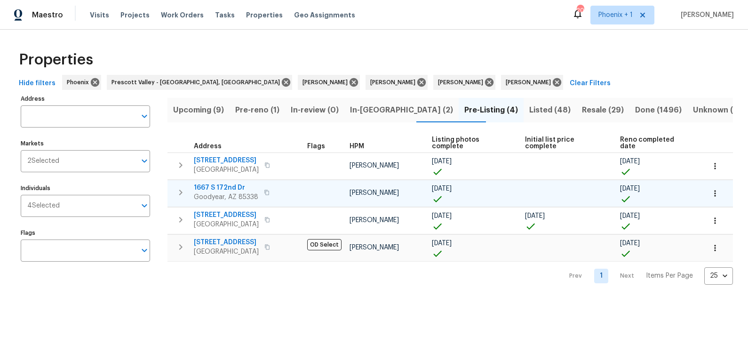
click at [233, 183] on span "1667 S 172nd Dr" at bounding box center [226, 187] width 64 height 9
click at [529, 110] on span "Listed (48)" at bounding box center [549, 109] width 41 height 13
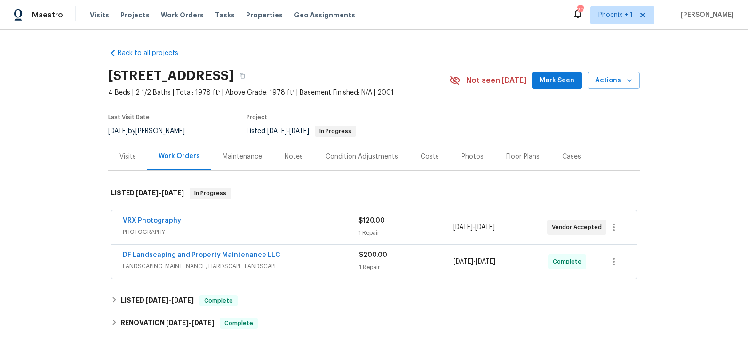
click at [465, 157] on div "Photos" at bounding box center [472, 156] width 22 height 9
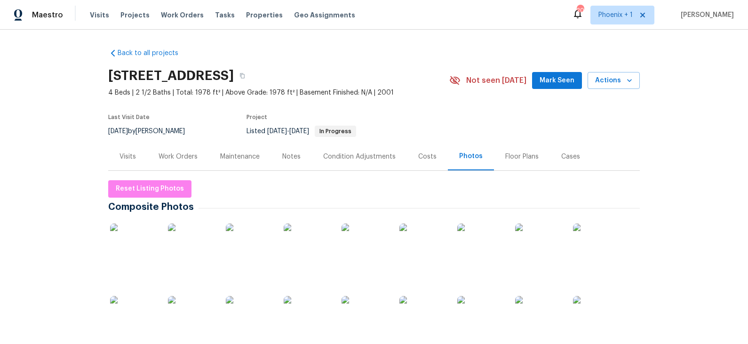
click at [127, 249] on img at bounding box center [133, 246] width 47 height 47
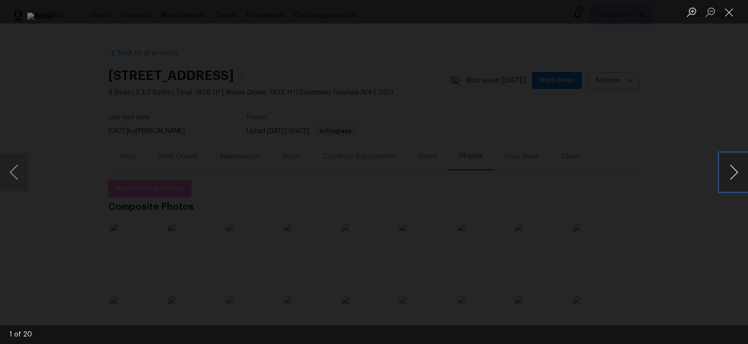
click at [728, 172] on button "Next image" at bounding box center [733, 172] width 28 height 38
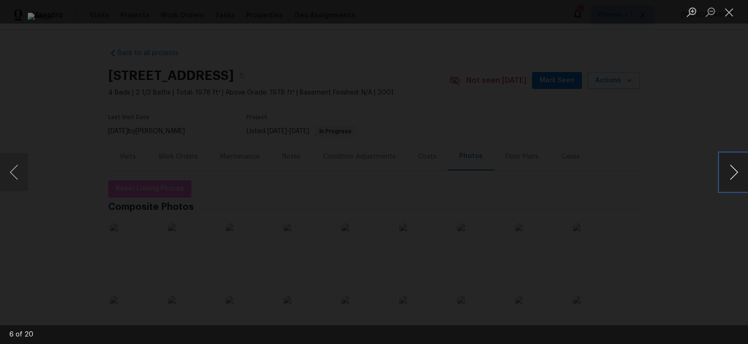
click at [728, 172] on button "Next image" at bounding box center [733, 172] width 28 height 38
click at [734, 181] on button "Next image" at bounding box center [733, 172] width 28 height 38
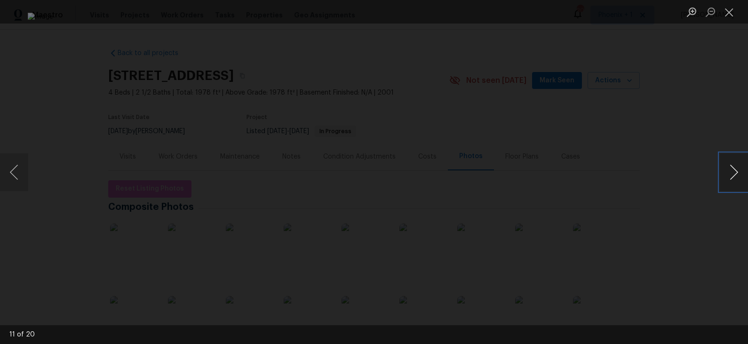
click at [734, 181] on button "Next image" at bounding box center [733, 172] width 28 height 38
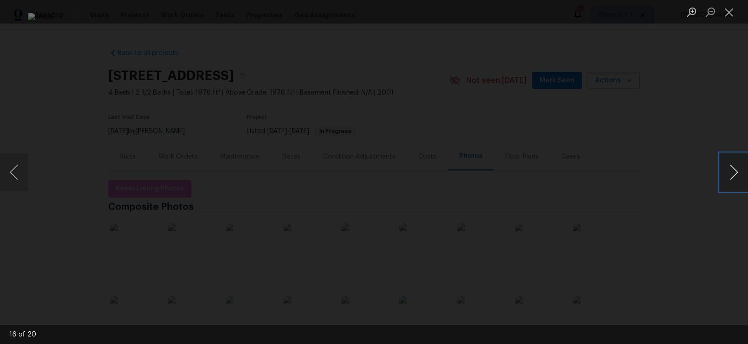
click at [734, 181] on button "Next image" at bounding box center [733, 172] width 28 height 38
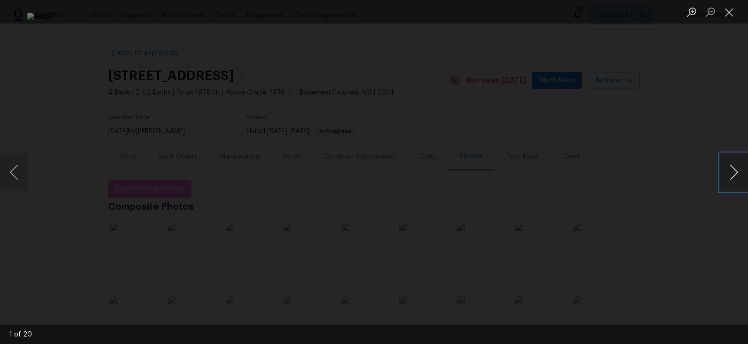
click at [734, 181] on button "Next image" at bounding box center [733, 172] width 28 height 38
click at [20, 180] on button "Previous image" at bounding box center [14, 172] width 28 height 38
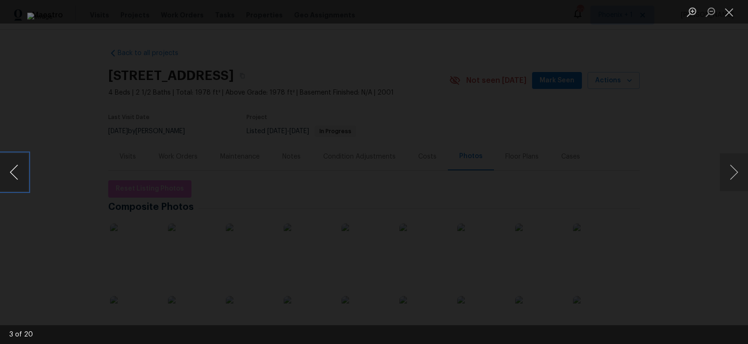
click at [20, 180] on button "Previous image" at bounding box center [14, 172] width 28 height 38
click at [630, 58] on div "Lightbox" at bounding box center [374, 172] width 748 height 344
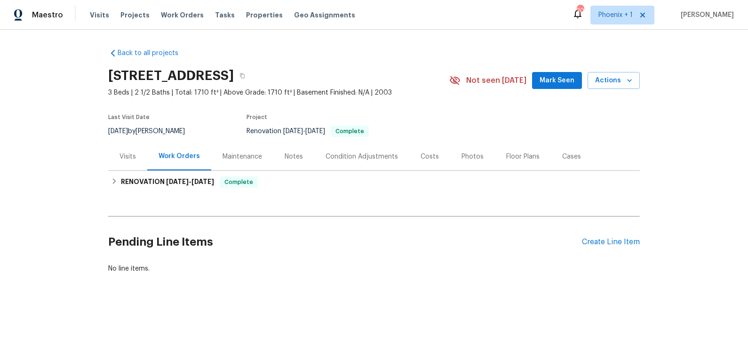
click at [469, 154] on div "Photos" at bounding box center [472, 156] width 22 height 9
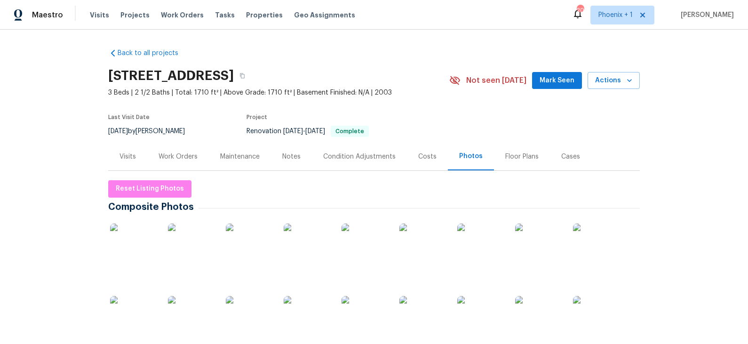
click at [137, 242] on img at bounding box center [133, 246] width 47 height 47
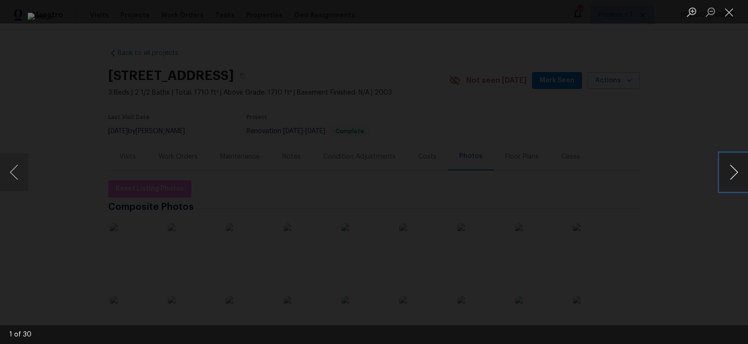
click at [729, 172] on button "Next image" at bounding box center [733, 172] width 28 height 38
click at [734, 165] on button "Next image" at bounding box center [733, 172] width 28 height 38
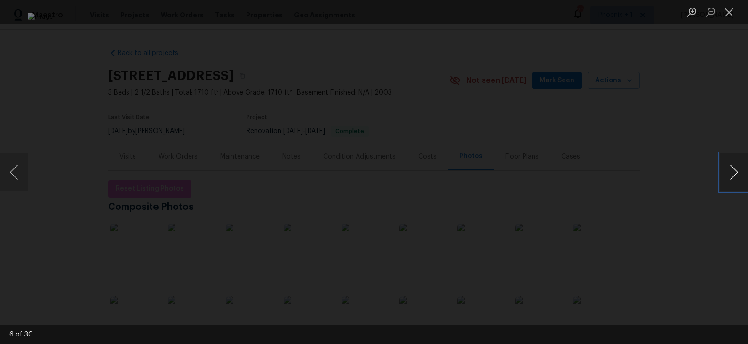
click at [734, 165] on button "Next image" at bounding box center [733, 172] width 28 height 38
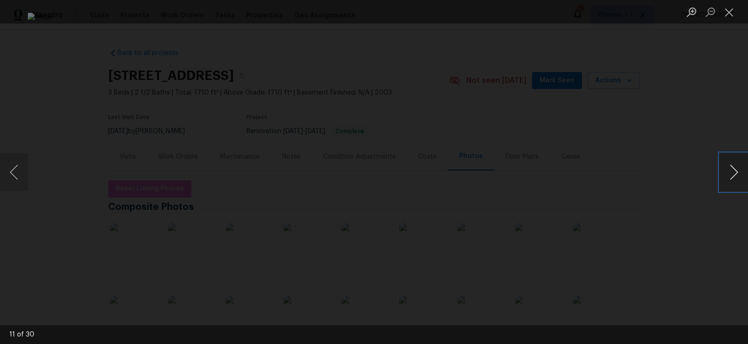
click at [734, 165] on button "Next image" at bounding box center [733, 172] width 28 height 38
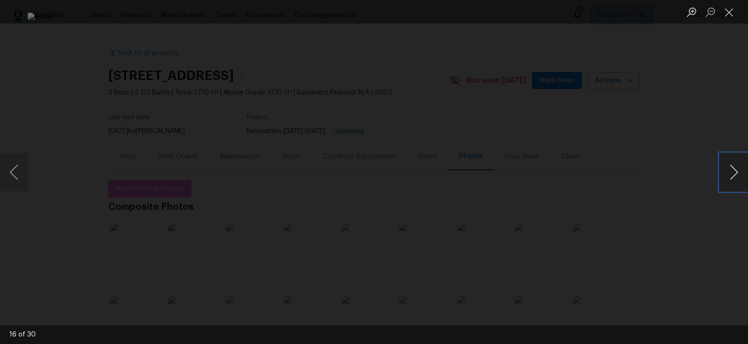
click at [734, 165] on button "Next image" at bounding box center [733, 172] width 28 height 38
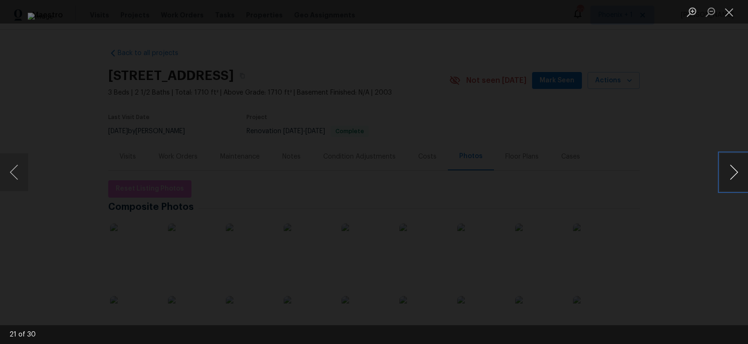
click at [734, 165] on button "Next image" at bounding box center [733, 172] width 28 height 38
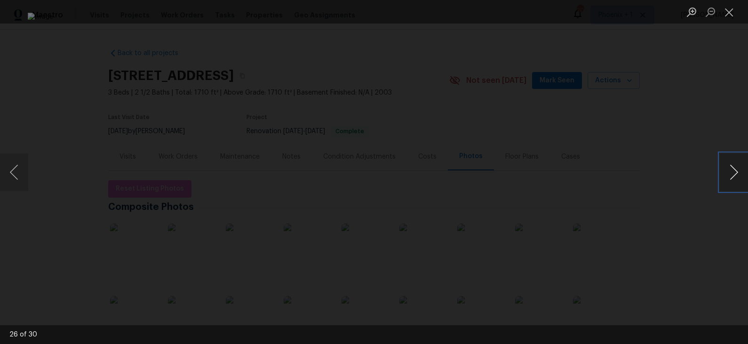
click at [734, 165] on button "Next image" at bounding box center [733, 172] width 28 height 38
